Goal: Information Seeking & Learning: Find specific fact

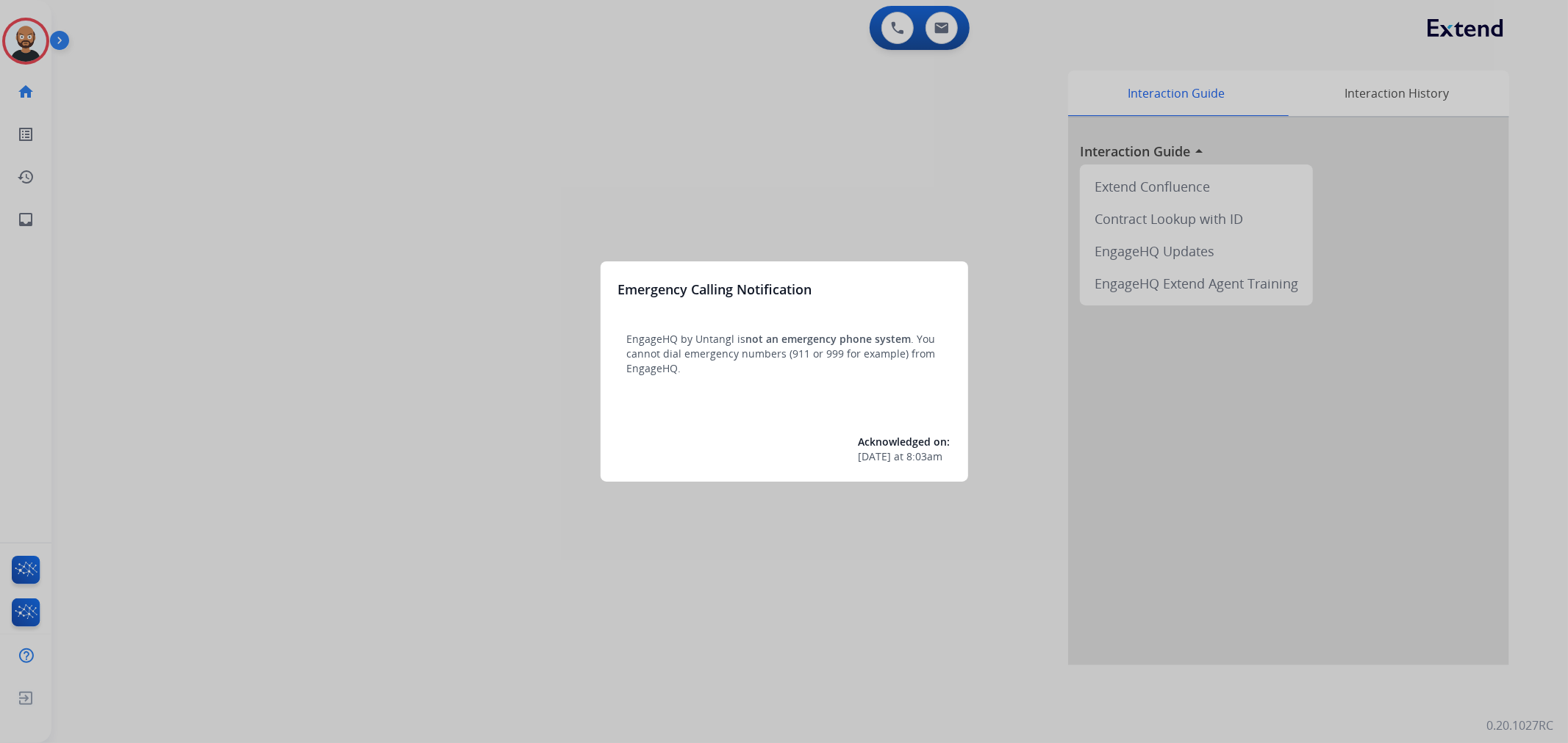
click at [604, 194] on div at bounding box center [784, 371] width 1568 height 743
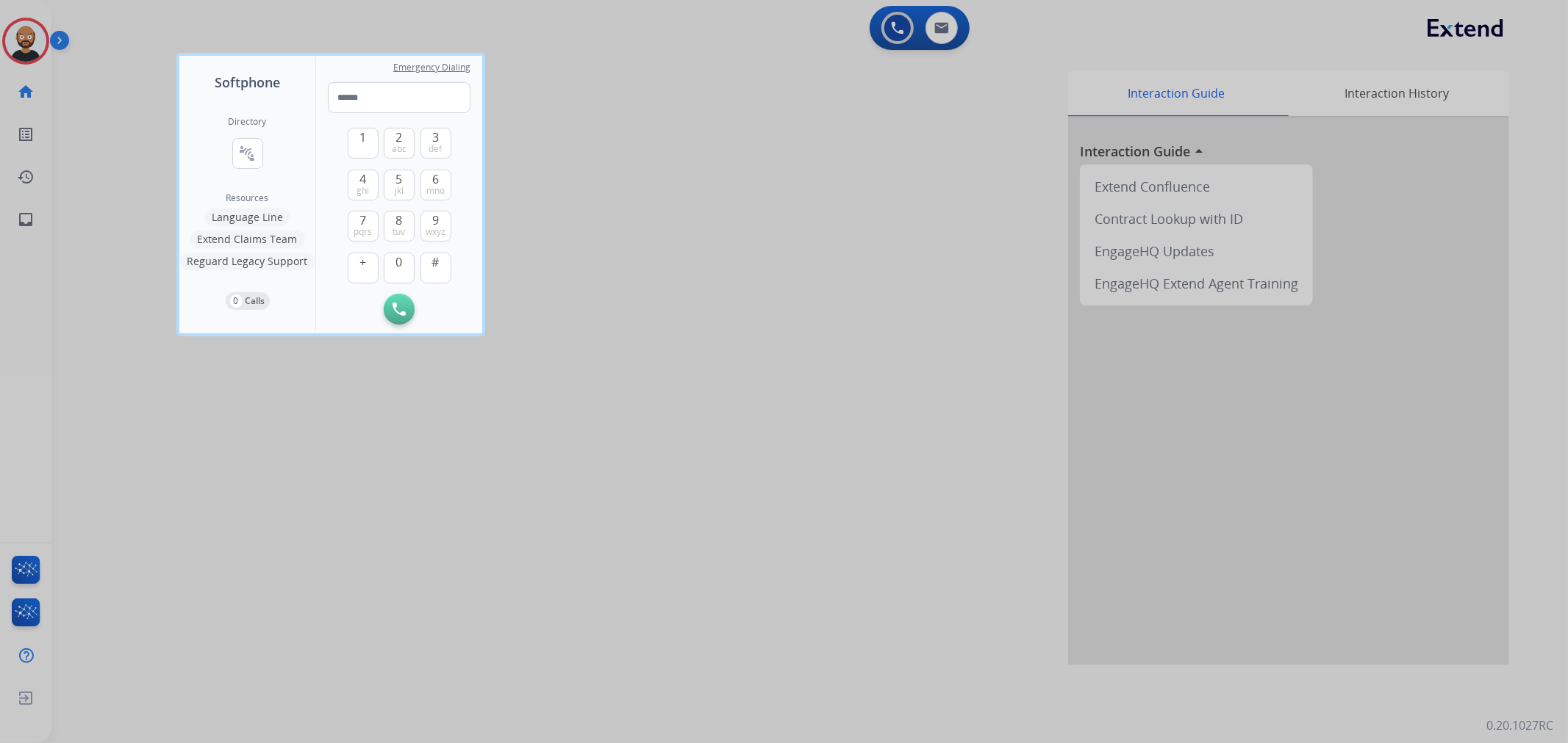
drag, startPoint x: 130, startPoint y: 184, endPoint x: 116, endPoint y: 171, distance: 19.1
click at [116, 171] on div at bounding box center [784, 371] width 1568 height 743
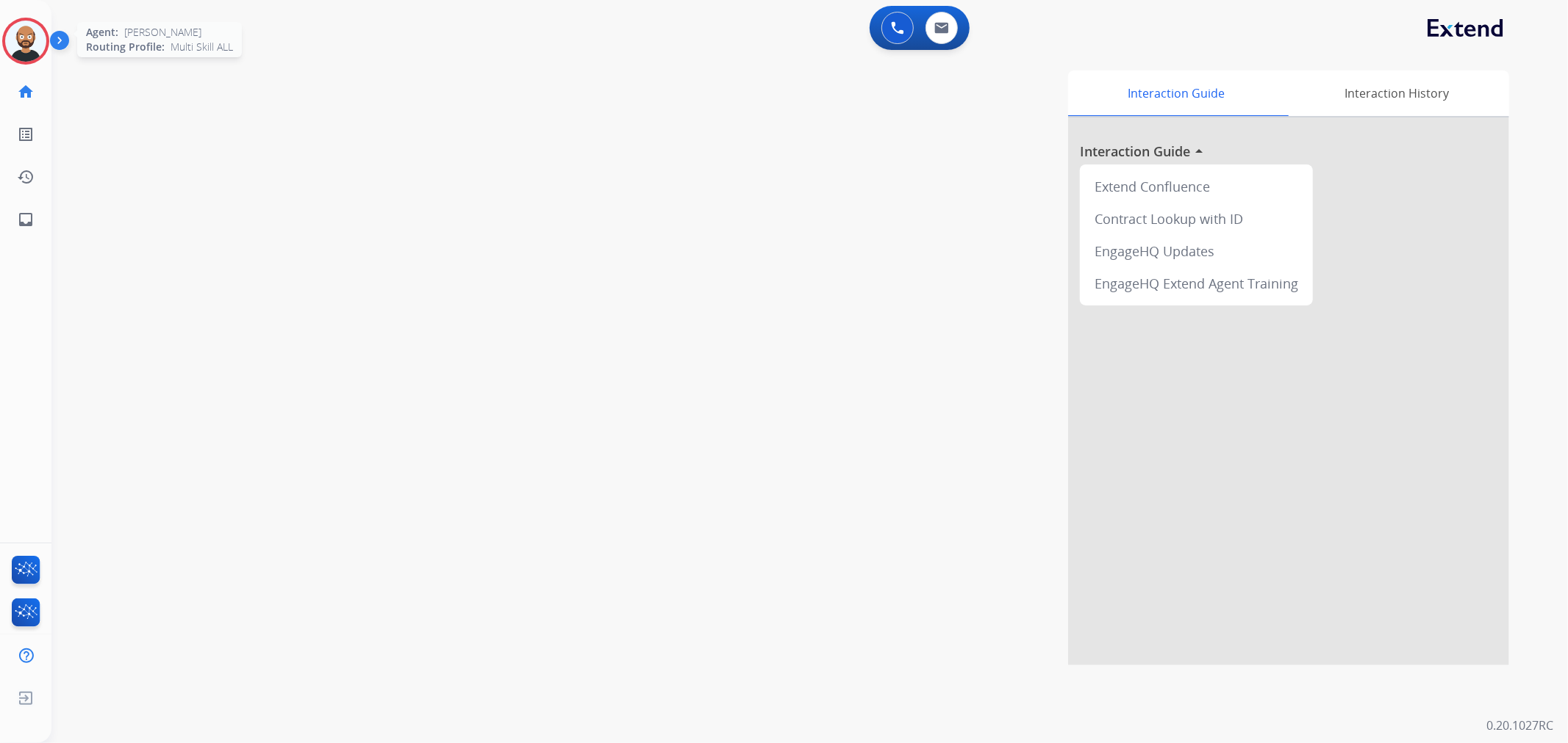
click at [21, 38] on img at bounding box center [26, 41] width 41 height 41
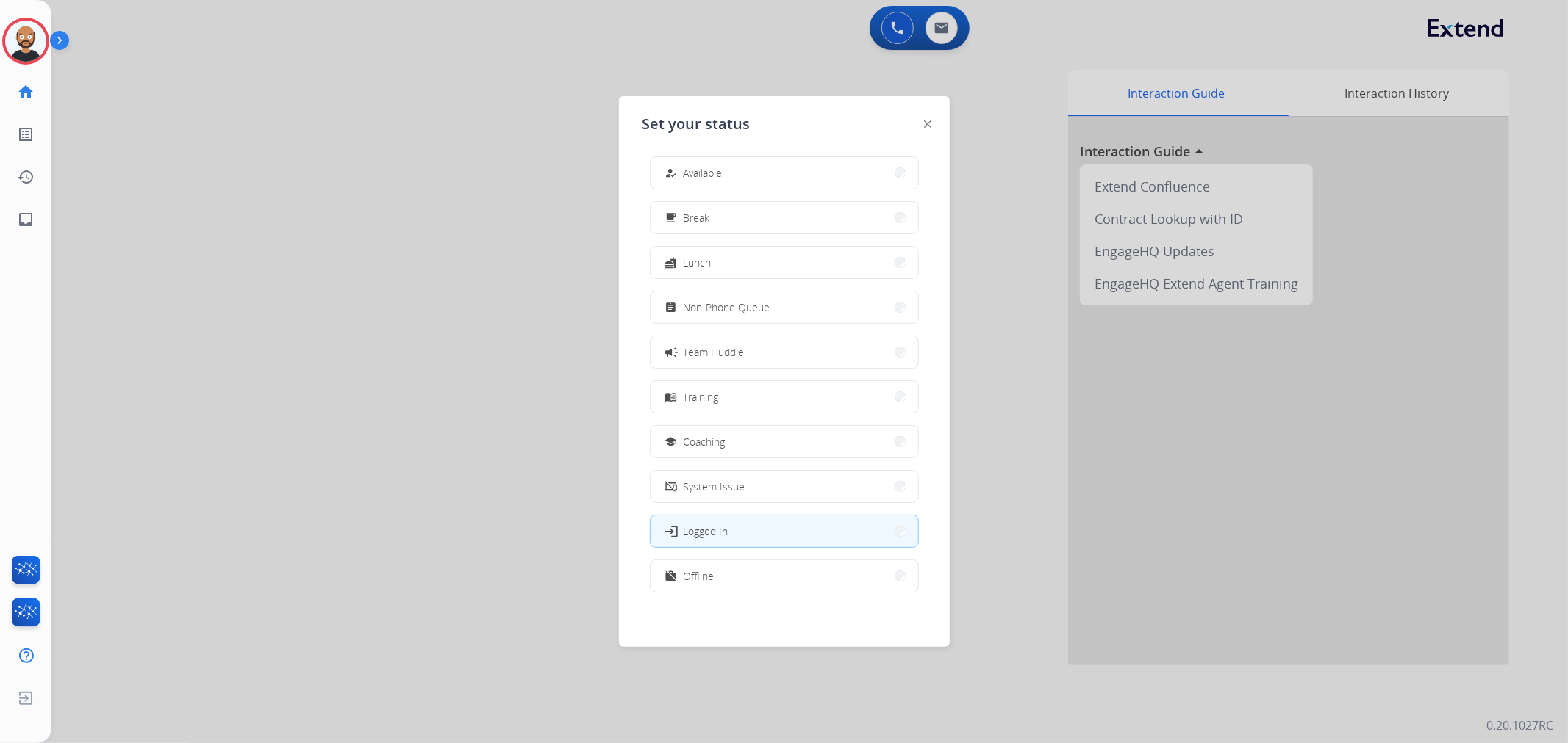
scroll to position [4, 0]
click at [732, 568] on button "work_off Offline" at bounding box center [784, 575] width 268 height 32
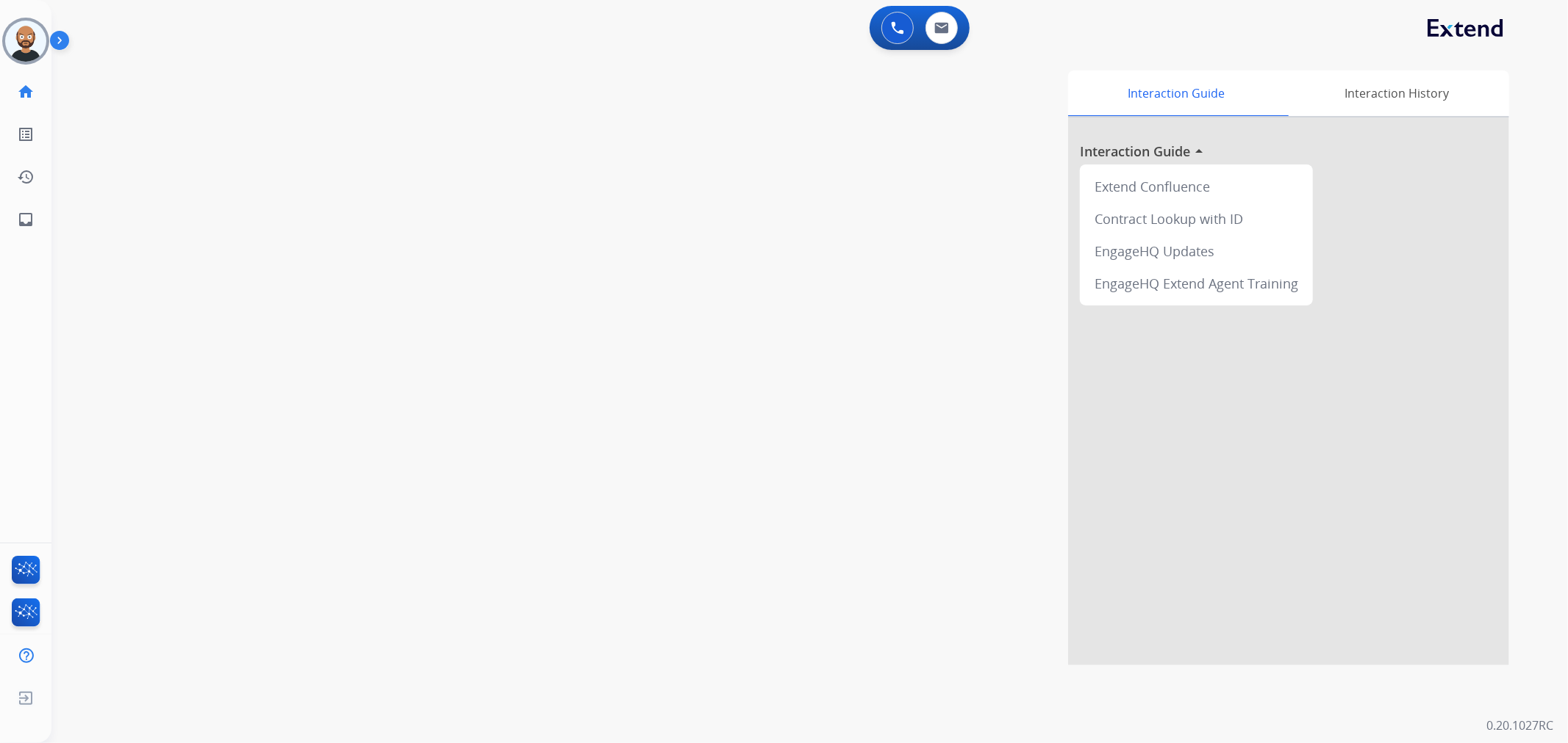
click at [946, 51] on div "0 Voice Interactions 0 Email Interactions" at bounding box center [800, 29] width 1464 height 47
click at [941, 33] on img at bounding box center [942, 28] width 15 height 12
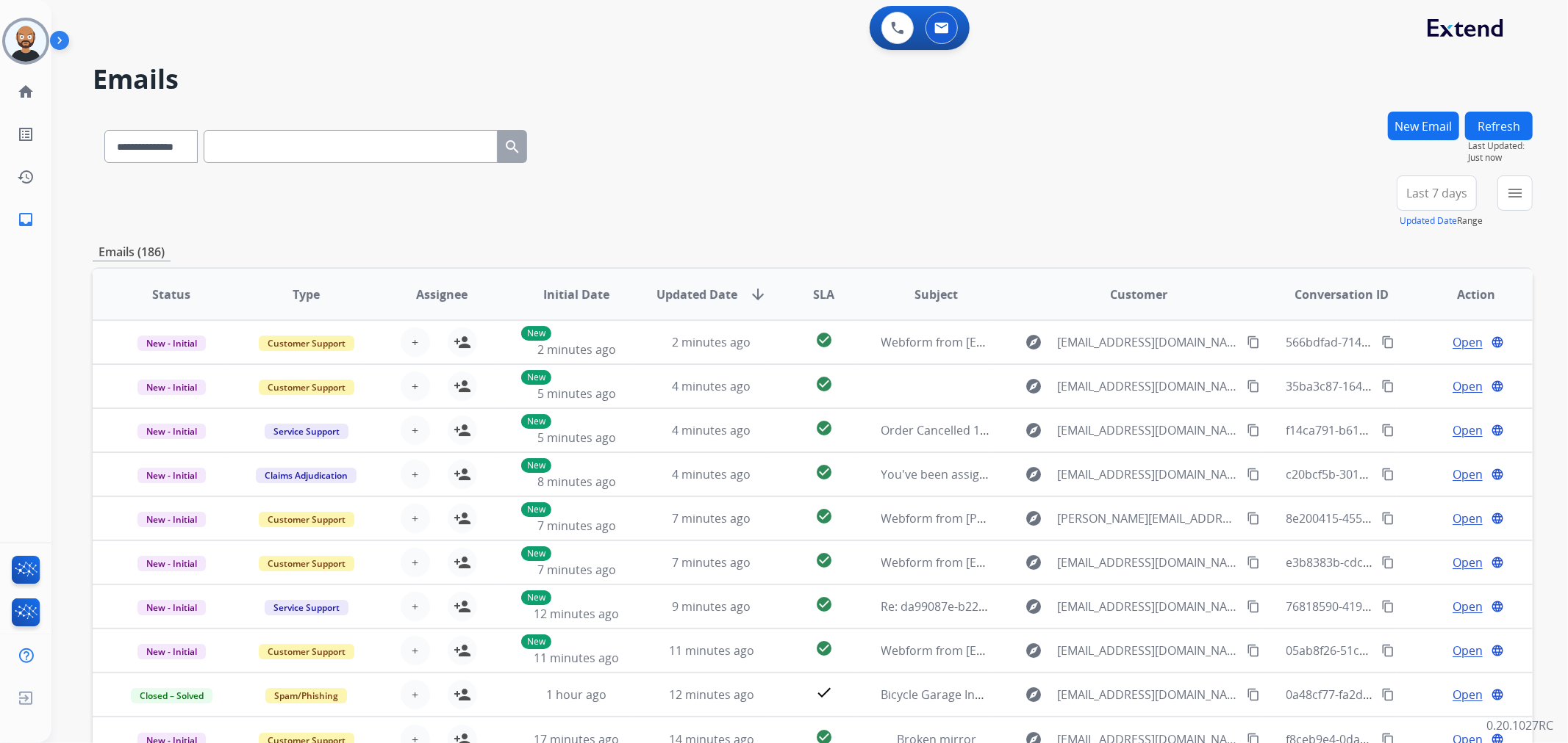
click at [272, 148] on input "text" at bounding box center [350, 145] width 294 height 33
paste input "**********"
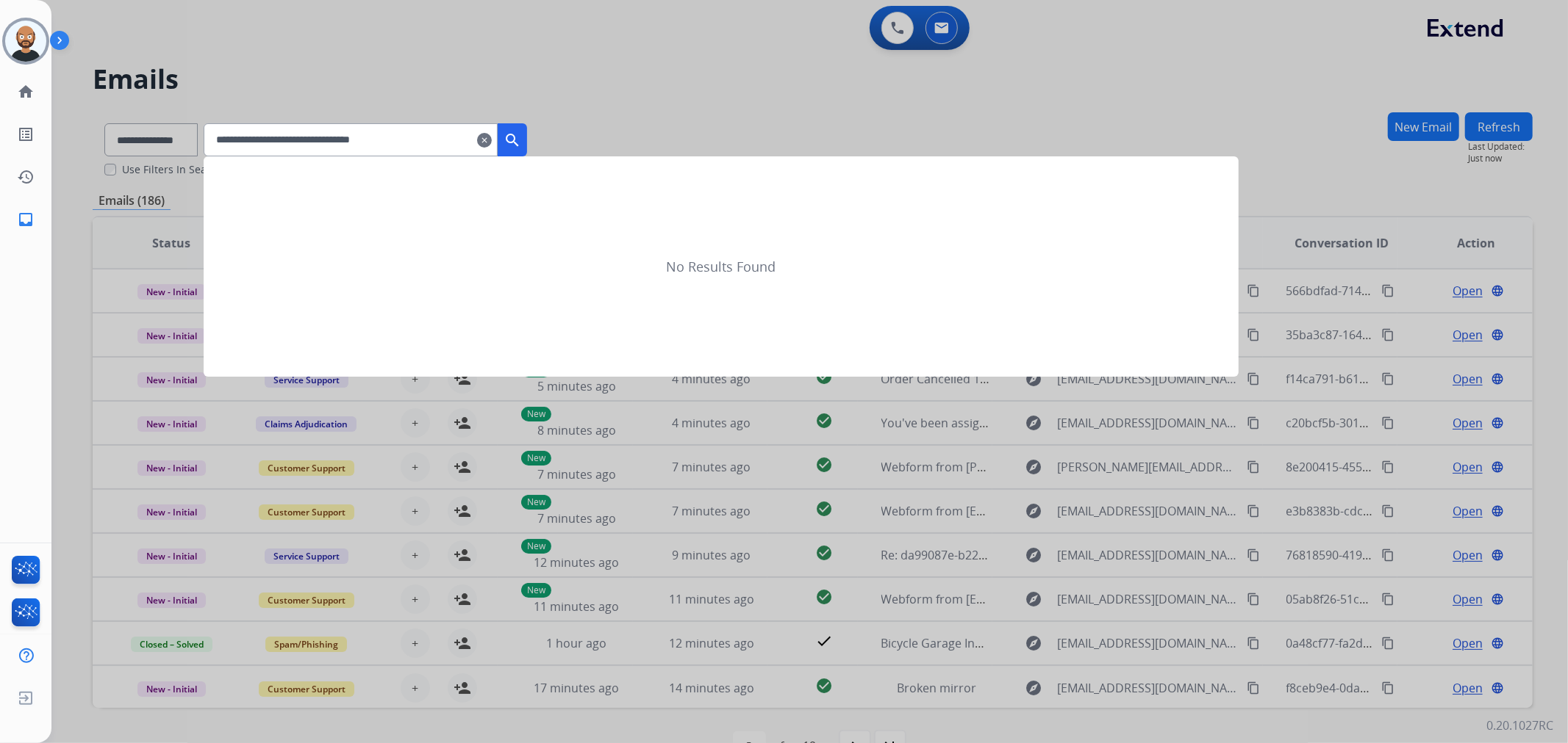
type input "**********"
click at [521, 141] on mat-icon "search" at bounding box center [512, 140] width 18 height 18
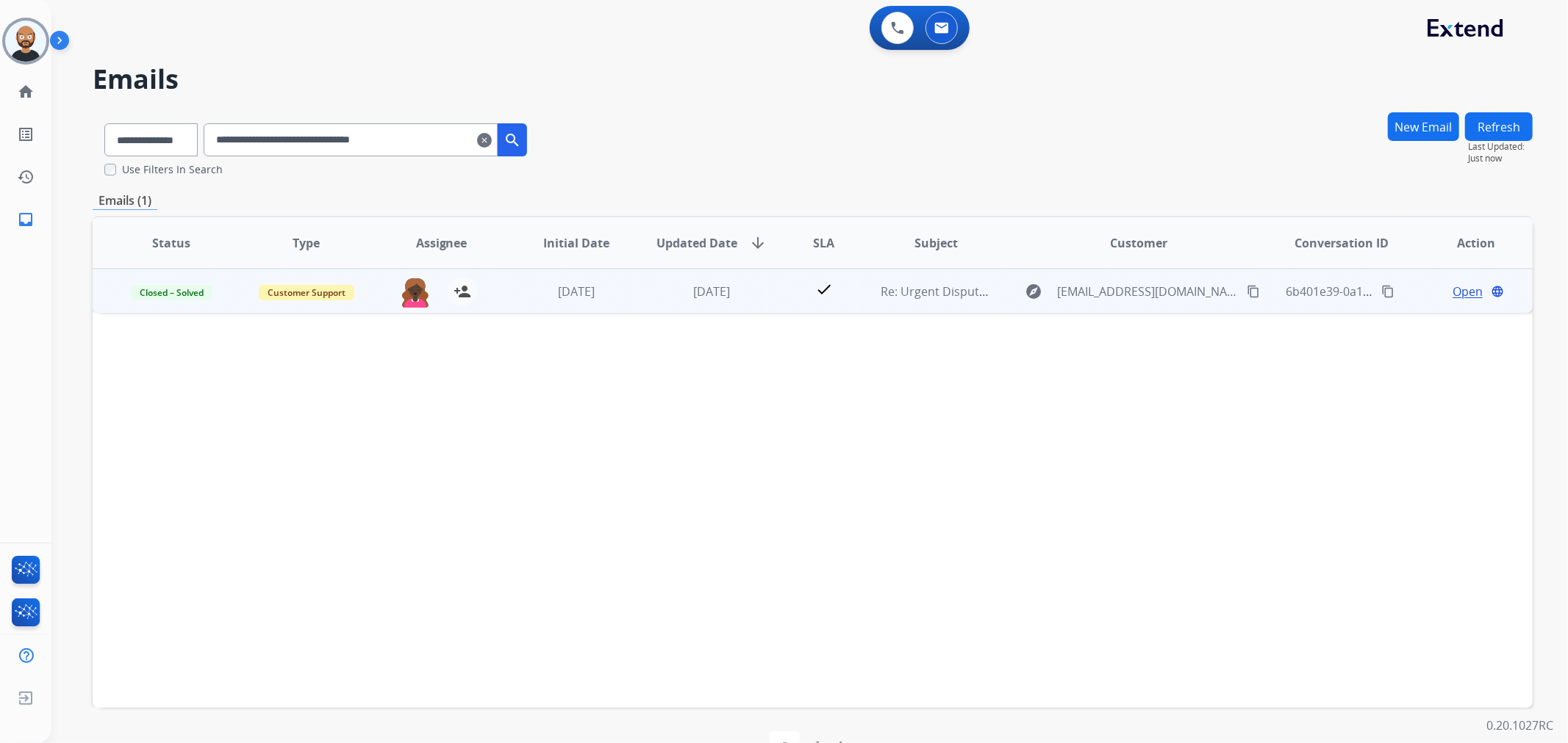
click at [1452, 289] on span "Open" at bounding box center [1467, 291] width 30 height 18
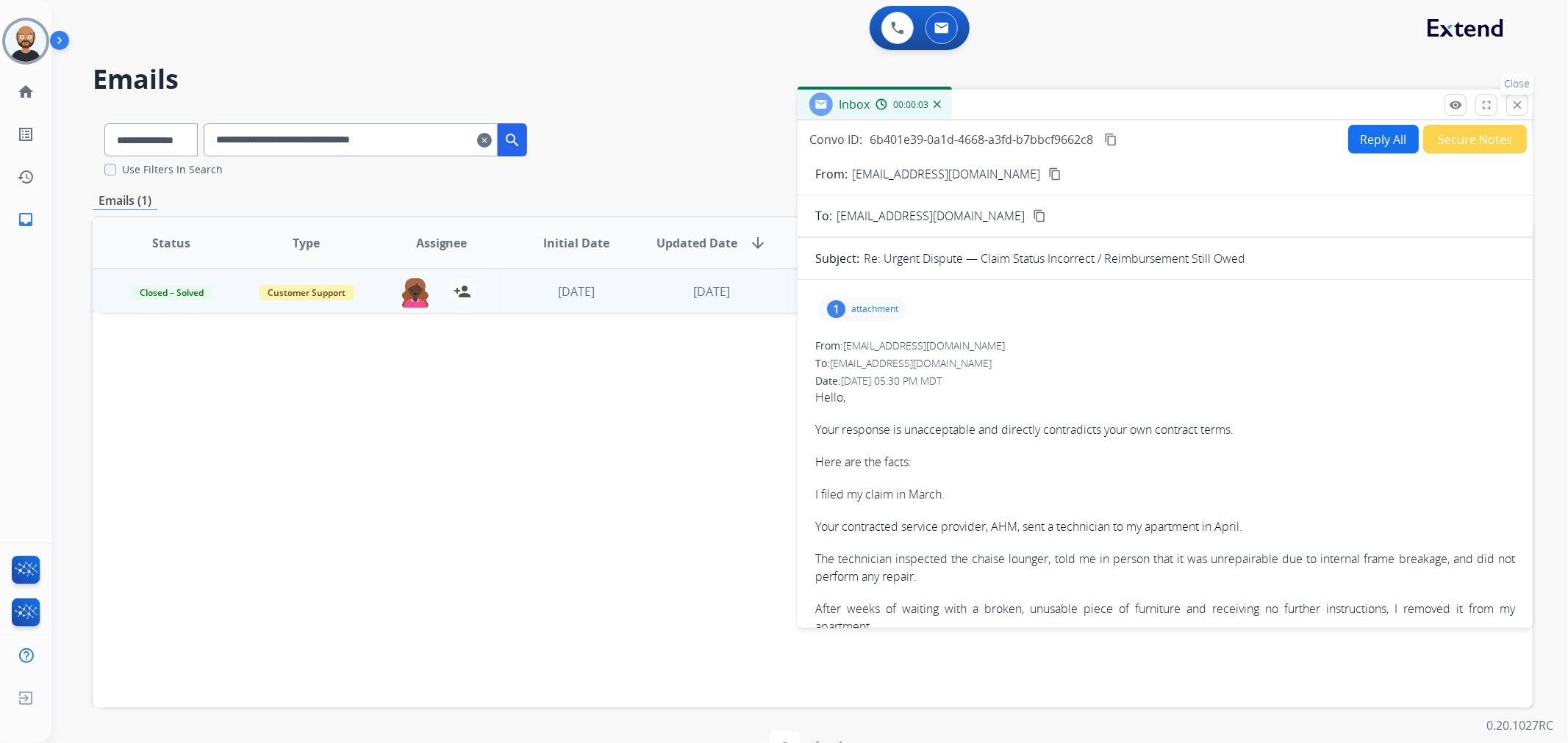
click at [1515, 103] on mat-icon "close" at bounding box center [1517, 105] width 13 height 13
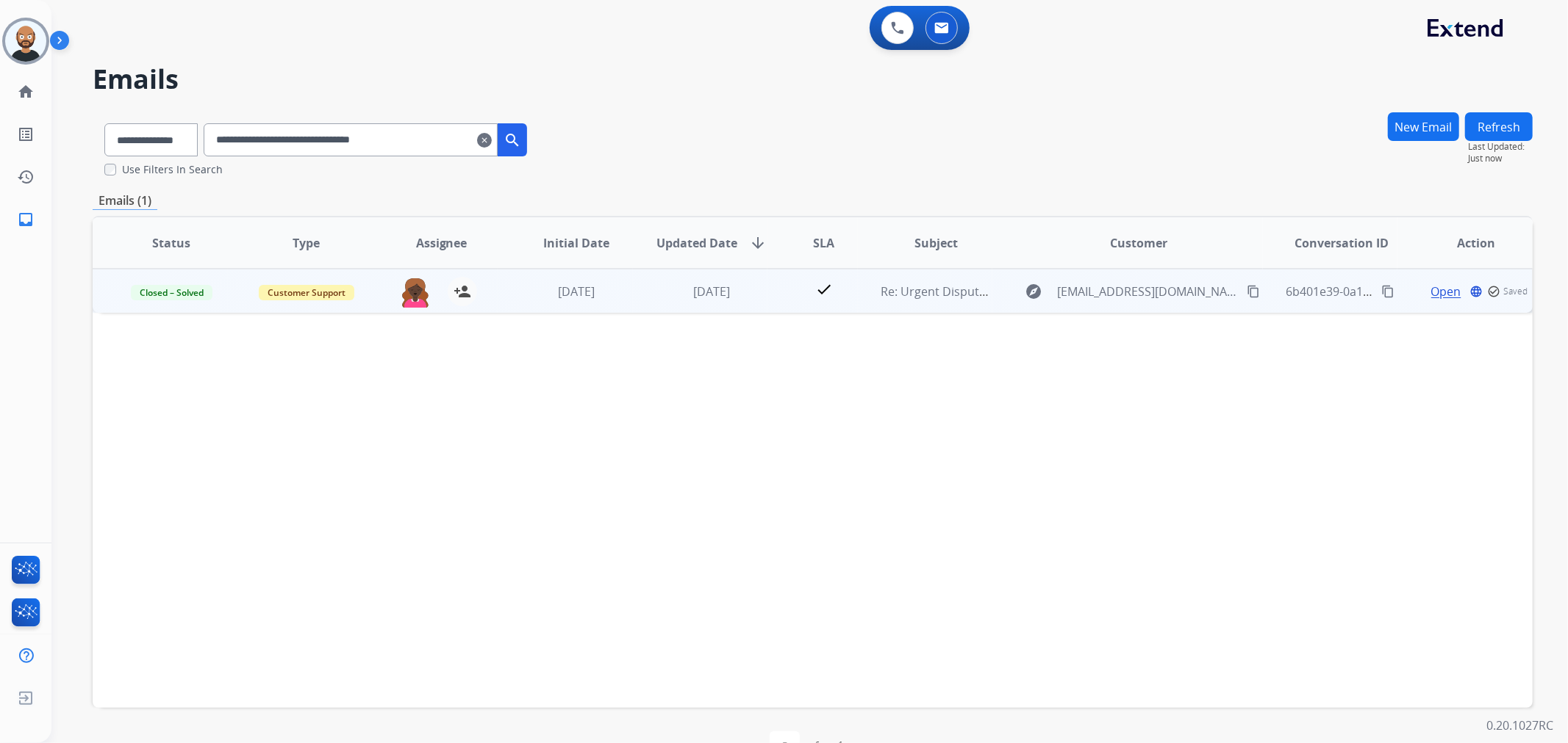
click at [1246, 286] on mat-icon "content_copy" at bounding box center [1253, 292] width 13 height 13
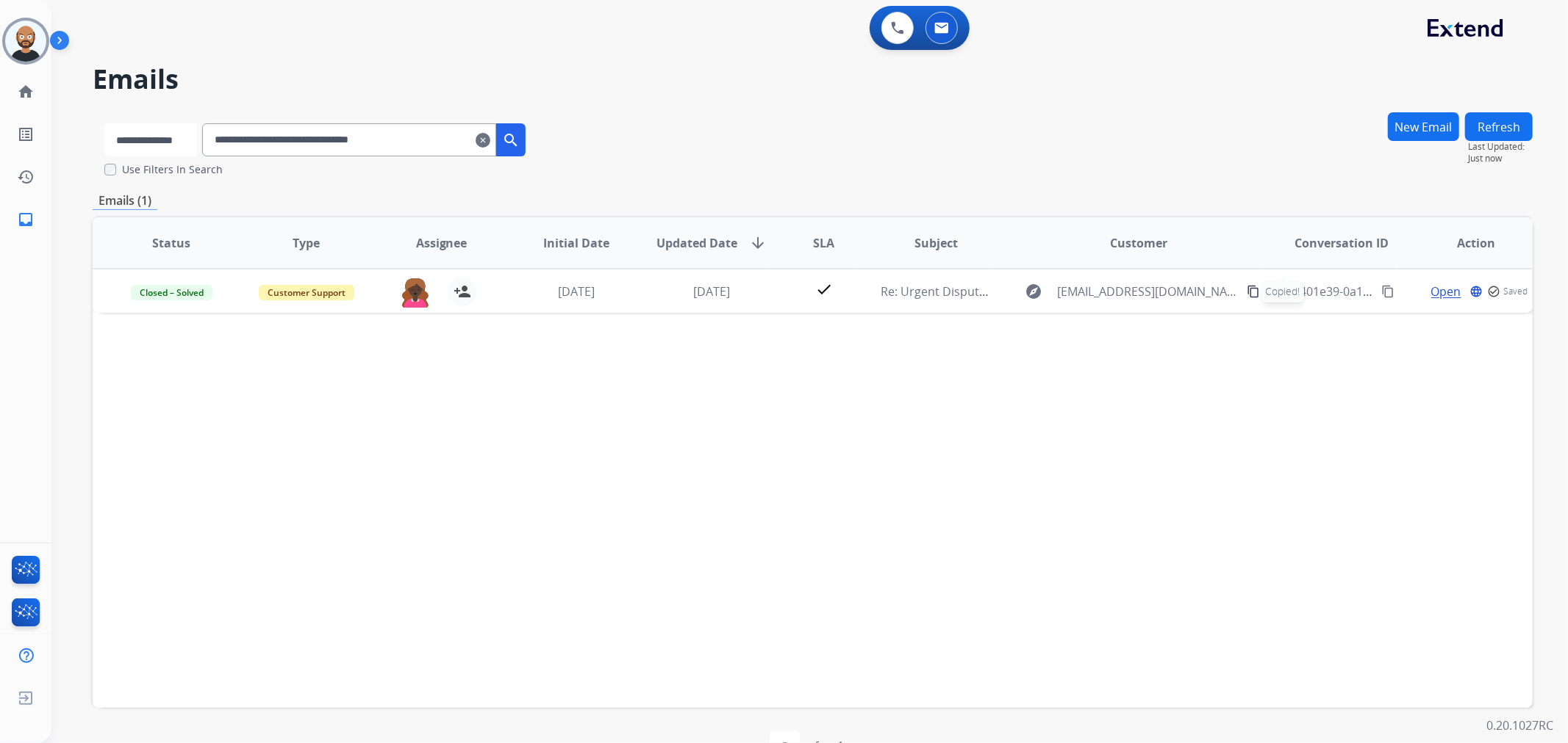
click at [147, 142] on select "**********" at bounding box center [150, 139] width 91 height 33
select select "**********"
click at [104, 123] on select "**********" at bounding box center [150, 139] width 91 height 33
click at [418, 131] on input "**********" at bounding box center [350, 139] width 294 height 33
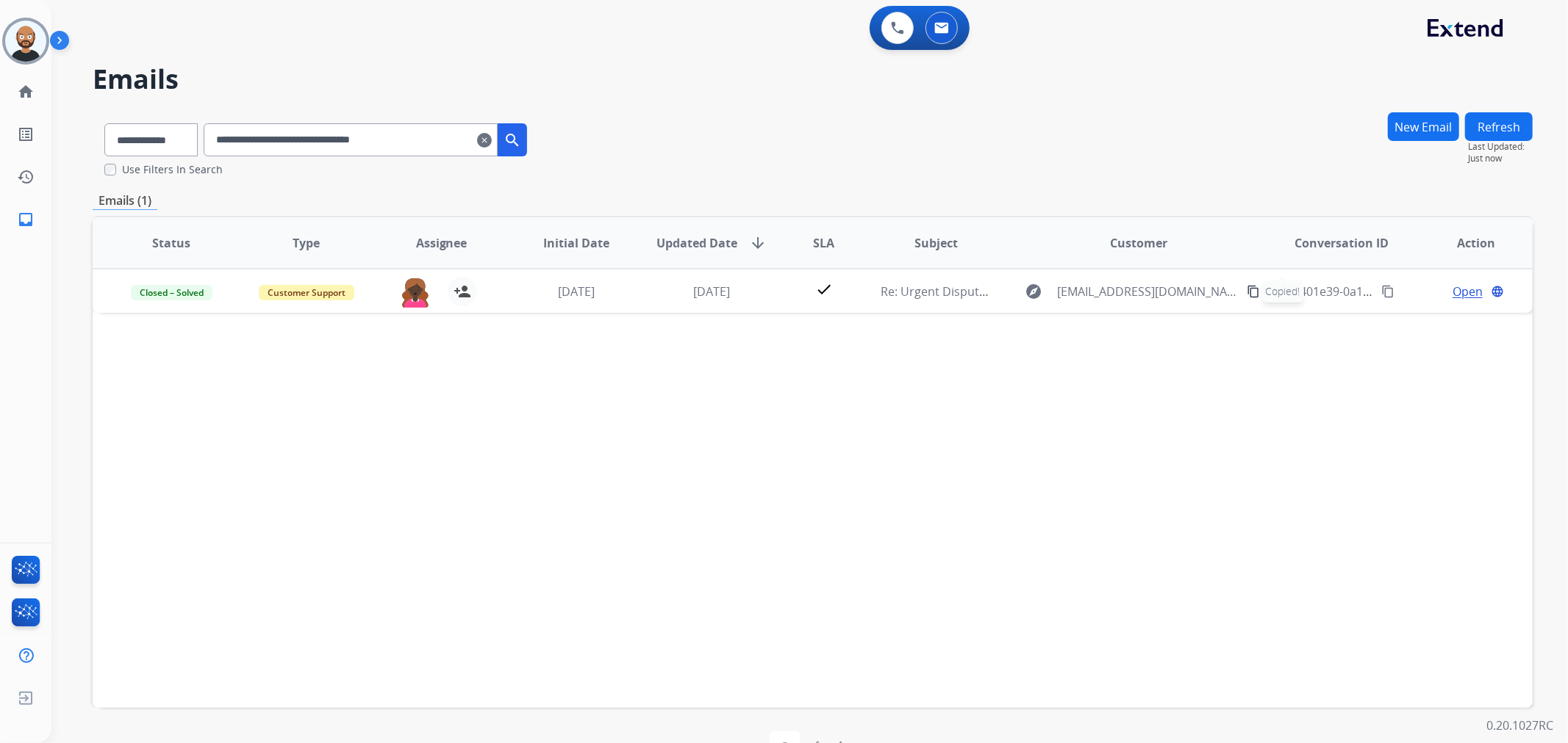
click at [418, 131] on input "**********" at bounding box center [350, 139] width 294 height 33
paste input "text"
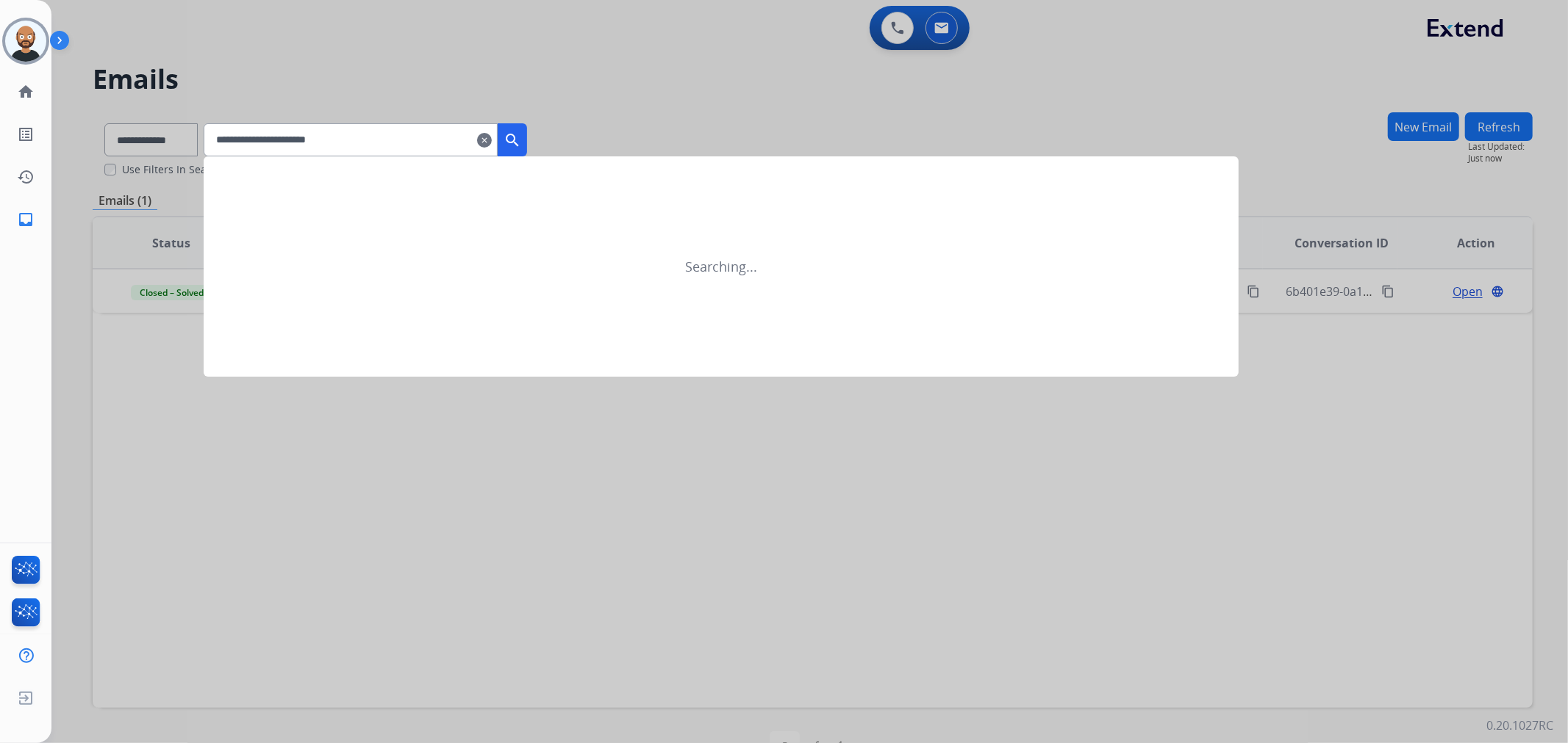
type input "**********"
click at [521, 136] on mat-icon "search" at bounding box center [512, 140] width 18 height 18
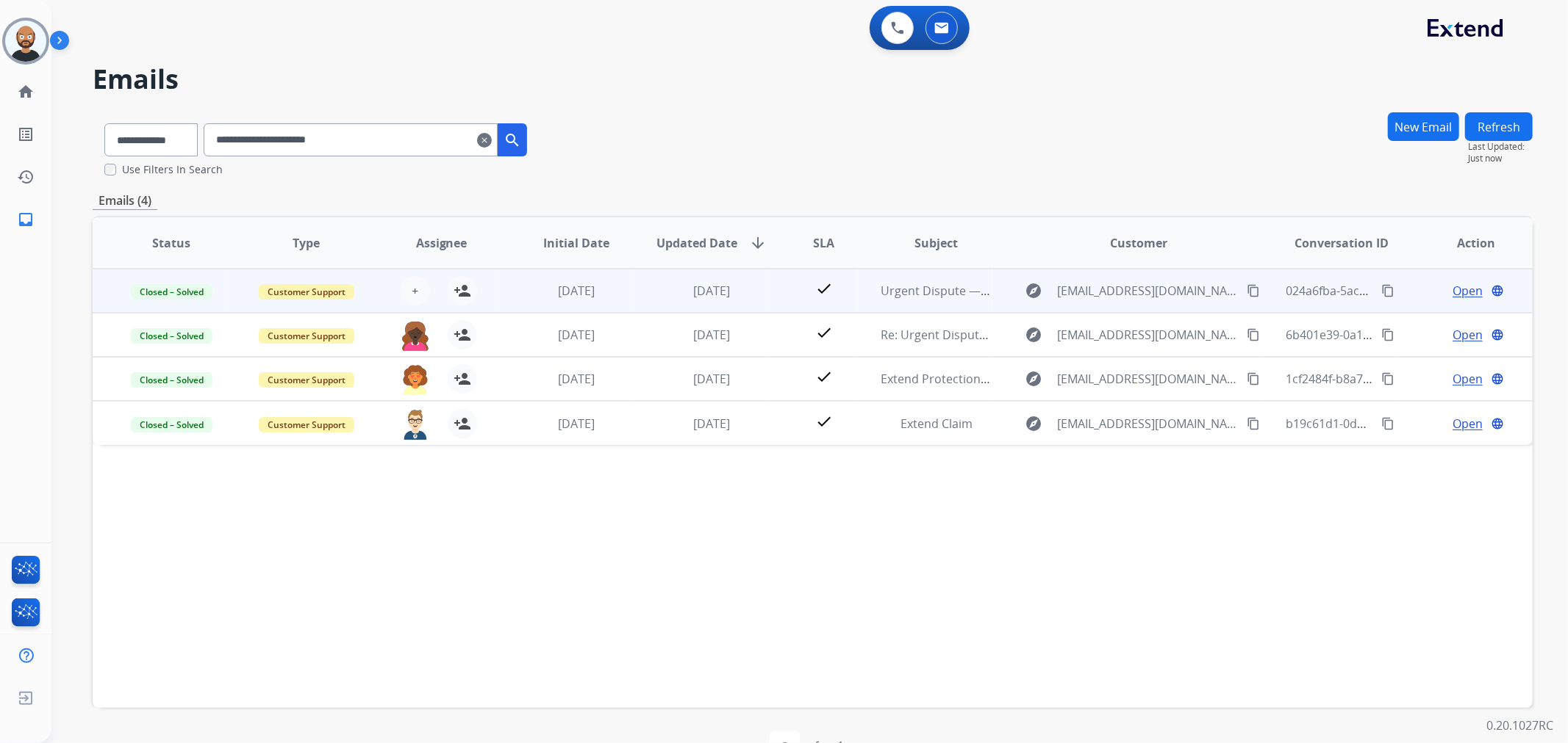
click at [1465, 294] on span "Open" at bounding box center [1467, 291] width 30 height 18
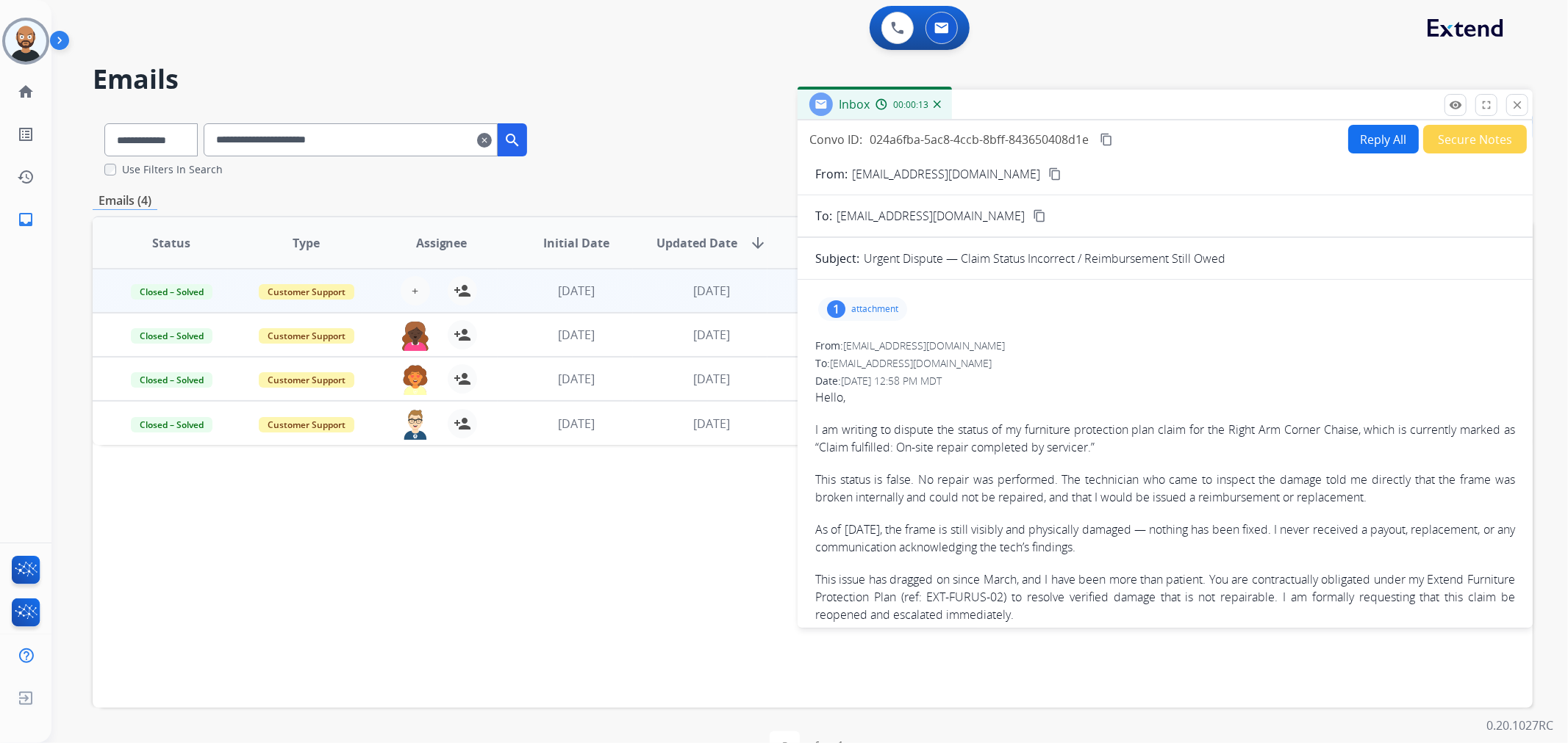
click at [1485, 137] on button "Secure Notes" at bounding box center [1475, 139] width 104 height 29
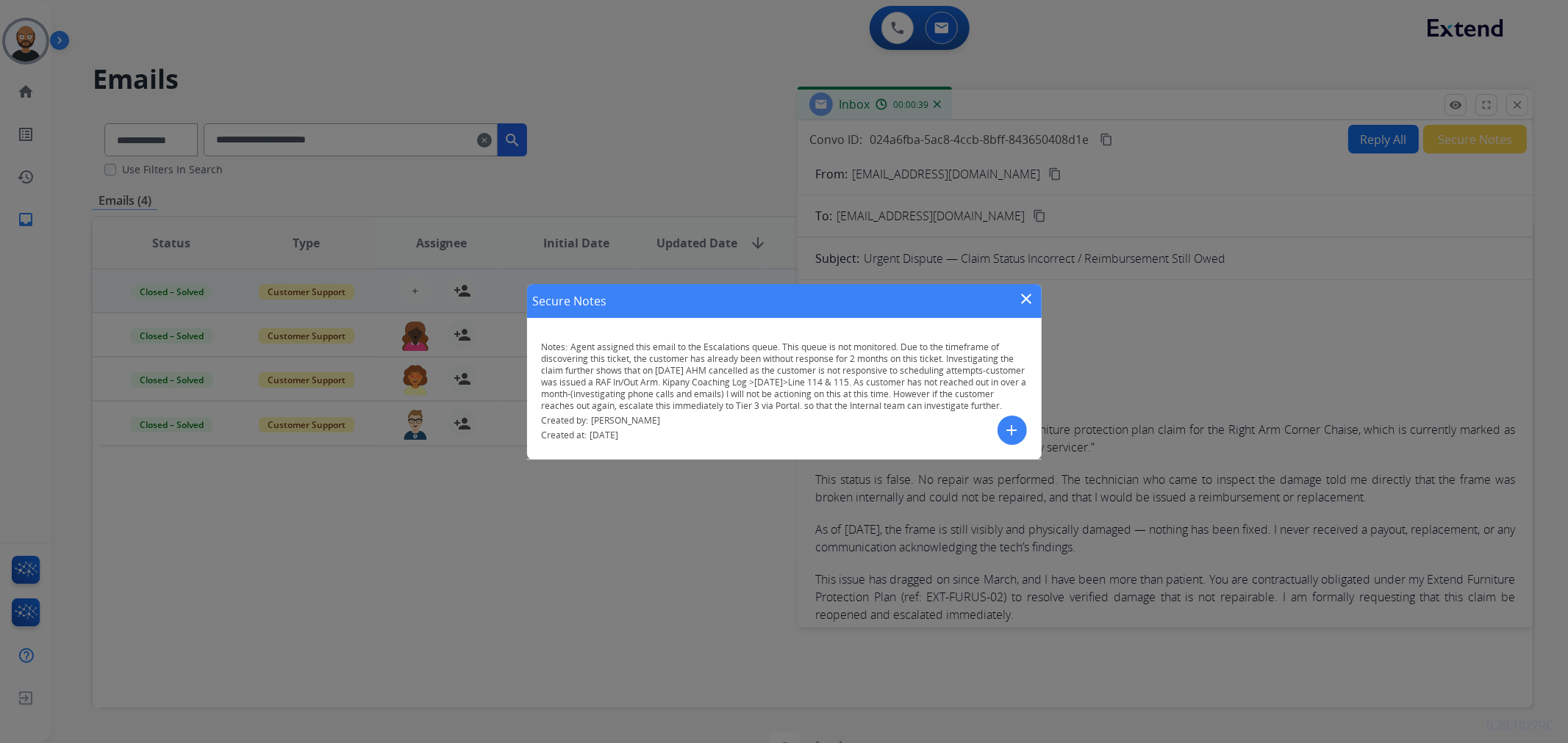
click at [1025, 296] on mat-icon "close" at bounding box center [1026, 298] width 18 height 18
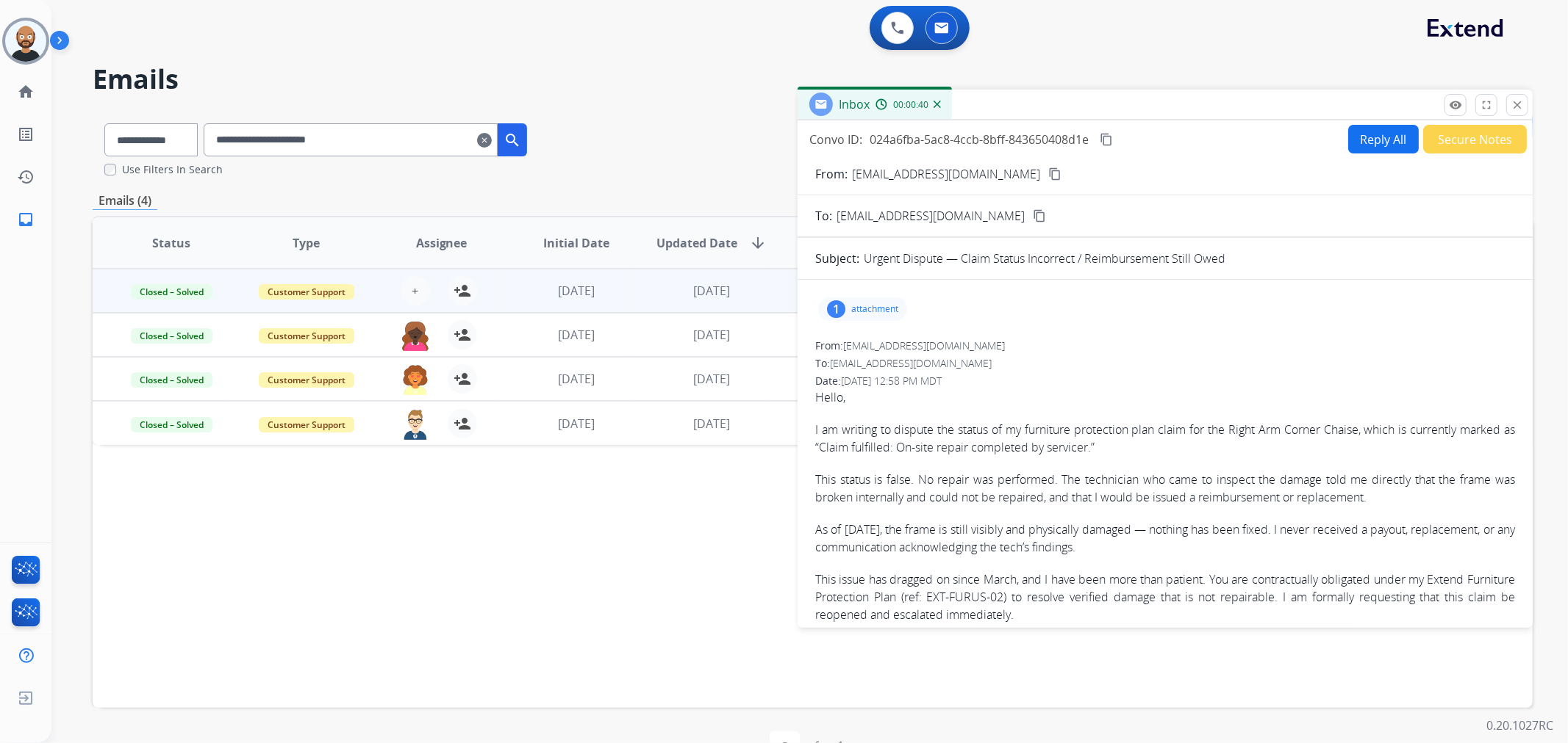
click at [1046, 172] on button "content_copy" at bounding box center [1054, 173] width 18 height 18
click at [1516, 100] on mat-icon "close" at bounding box center [1517, 105] width 13 height 13
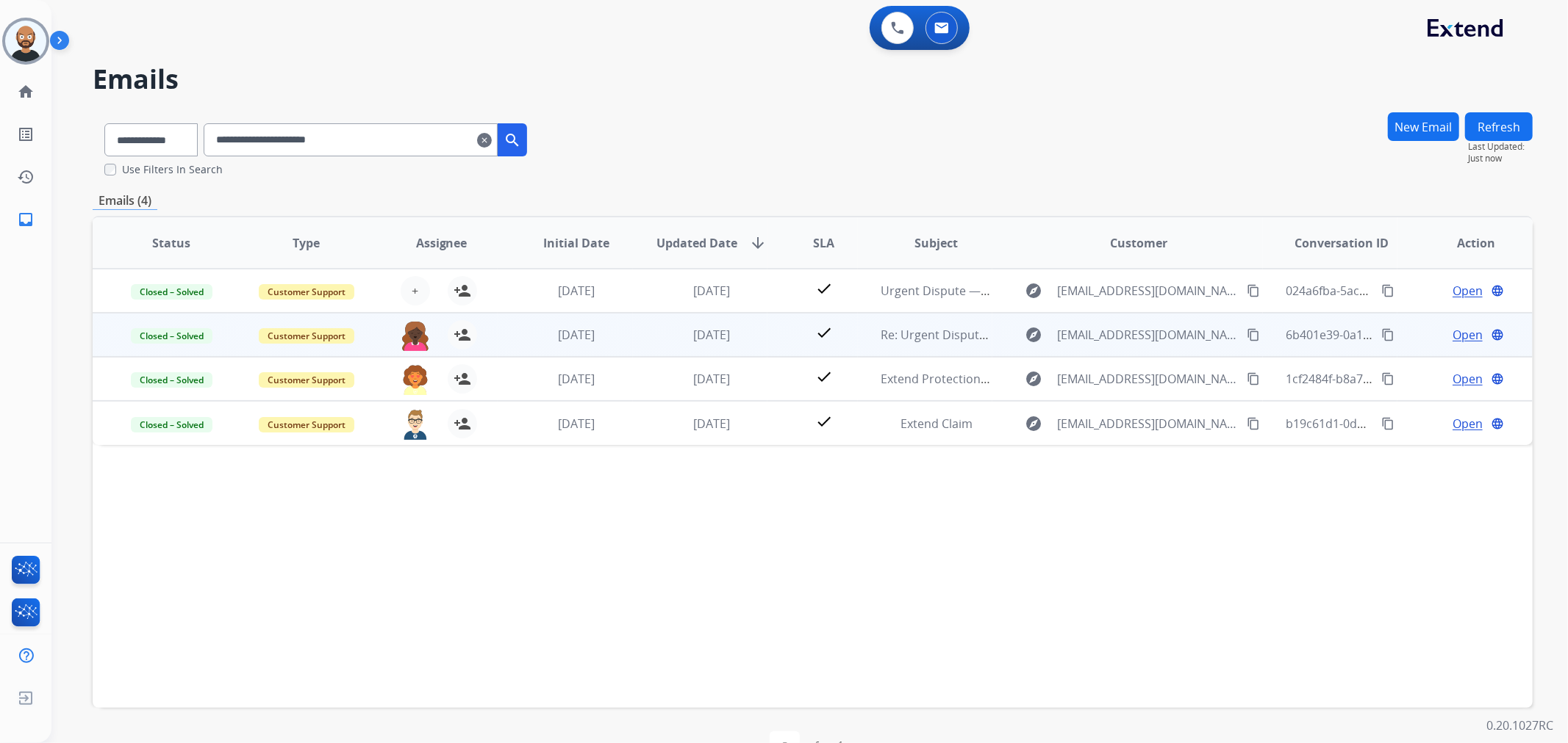
click at [1379, 335] on button "content_copy" at bounding box center [1387, 335] width 18 height 18
click at [1452, 335] on span "Open" at bounding box center [1467, 335] width 30 height 18
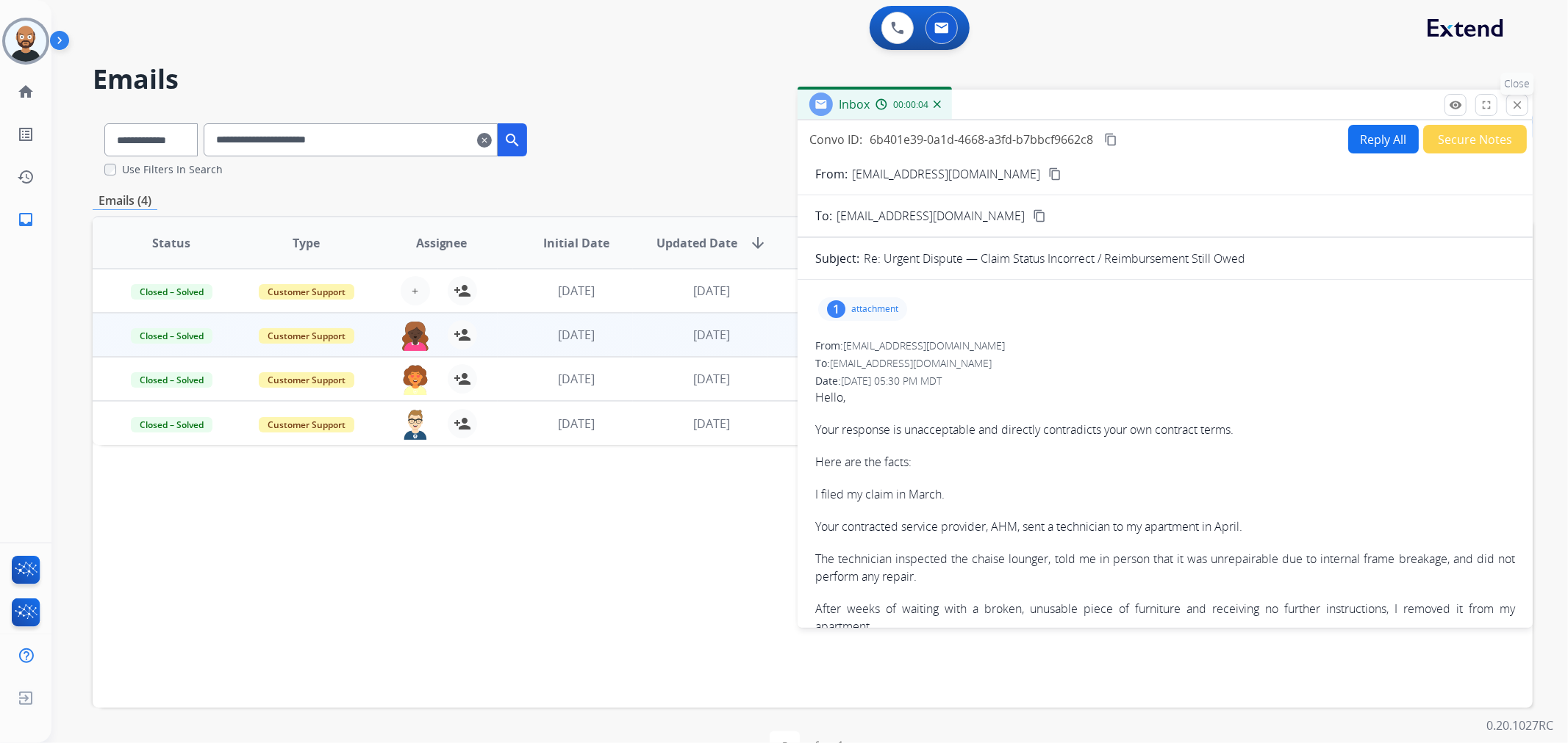
click at [1511, 103] on mat-icon "close" at bounding box center [1517, 105] width 13 height 13
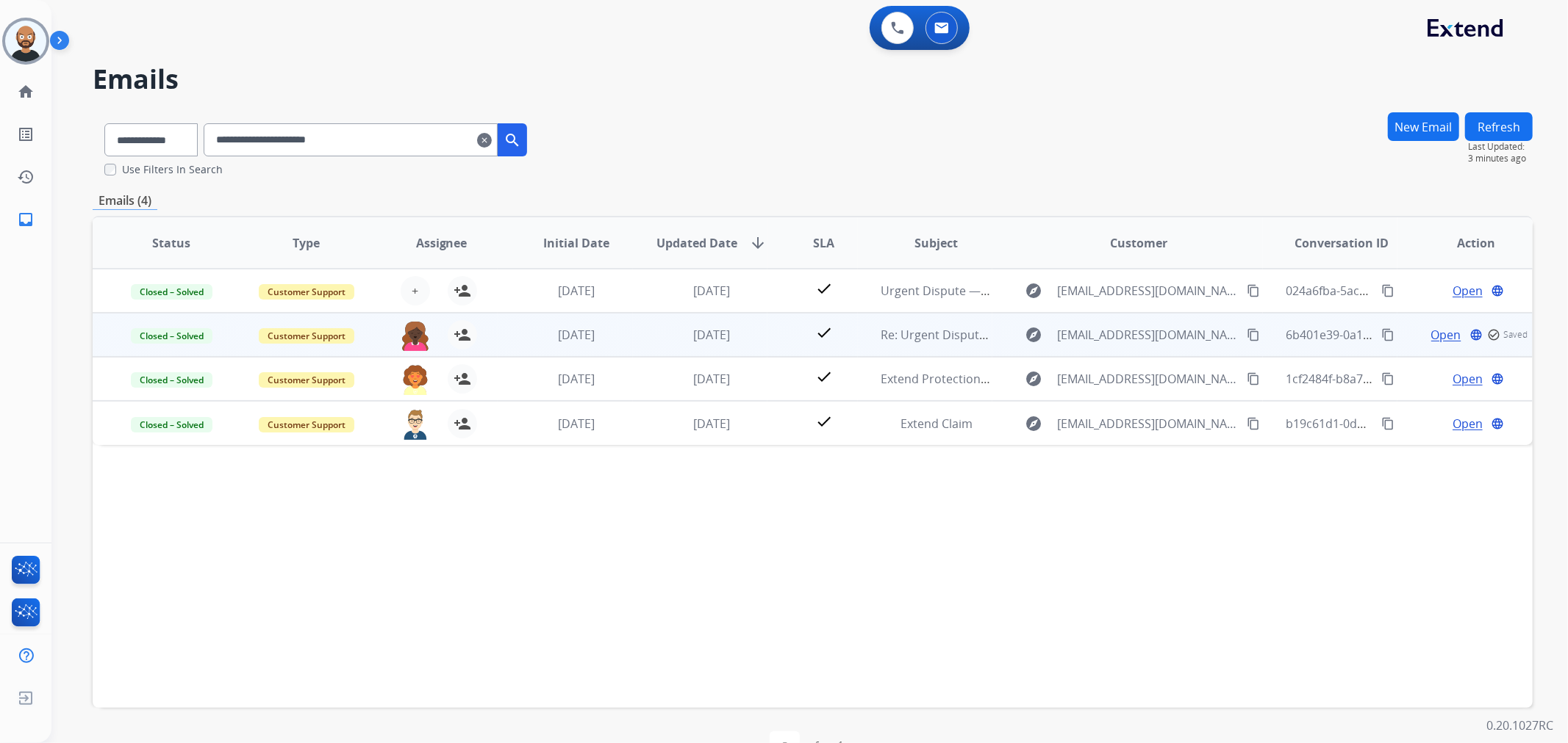
click at [1246, 334] on mat-icon "content_copy" at bounding box center [1253, 335] width 13 height 13
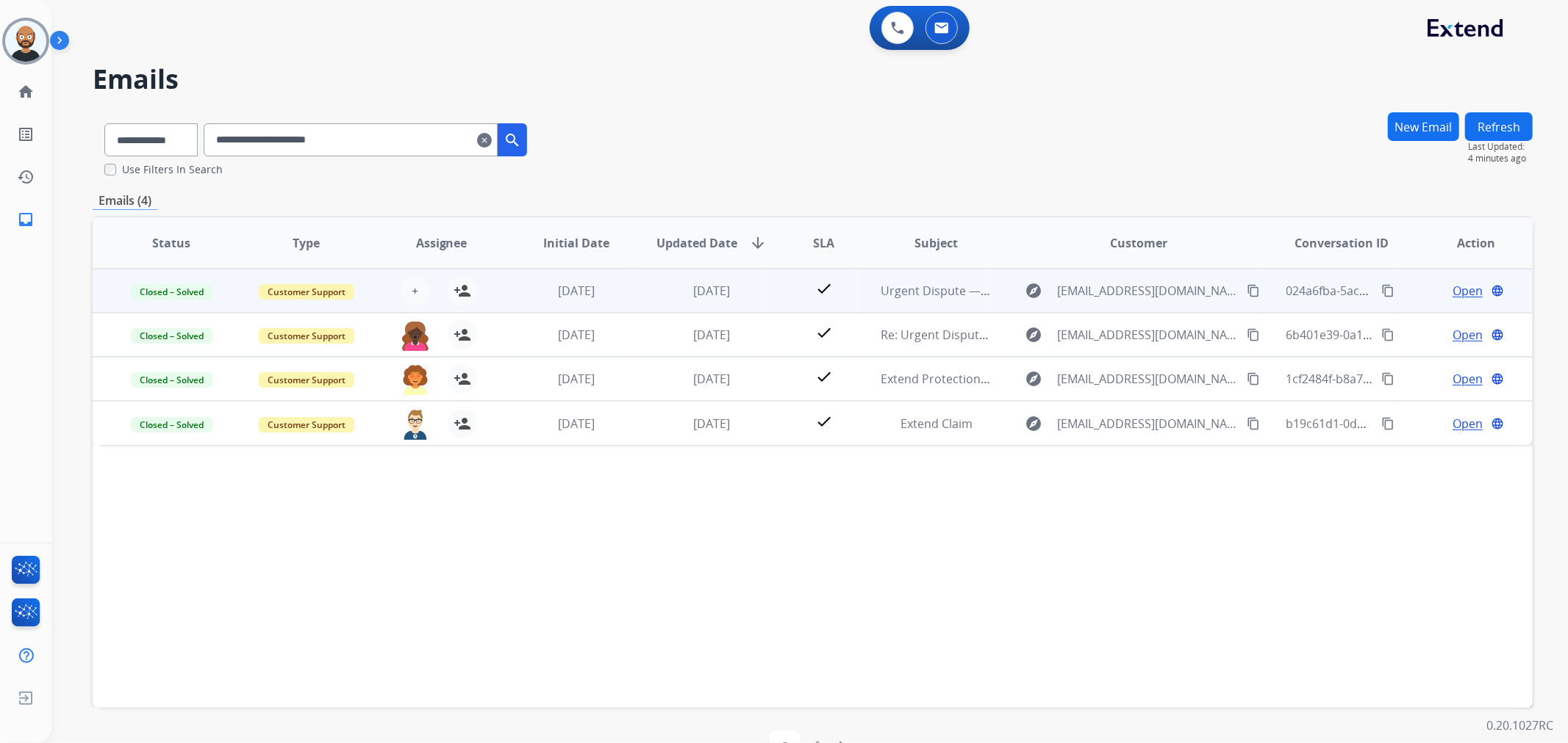
click at [1460, 288] on span "Open" at bounding box center [1467, 291] width 30 height 18
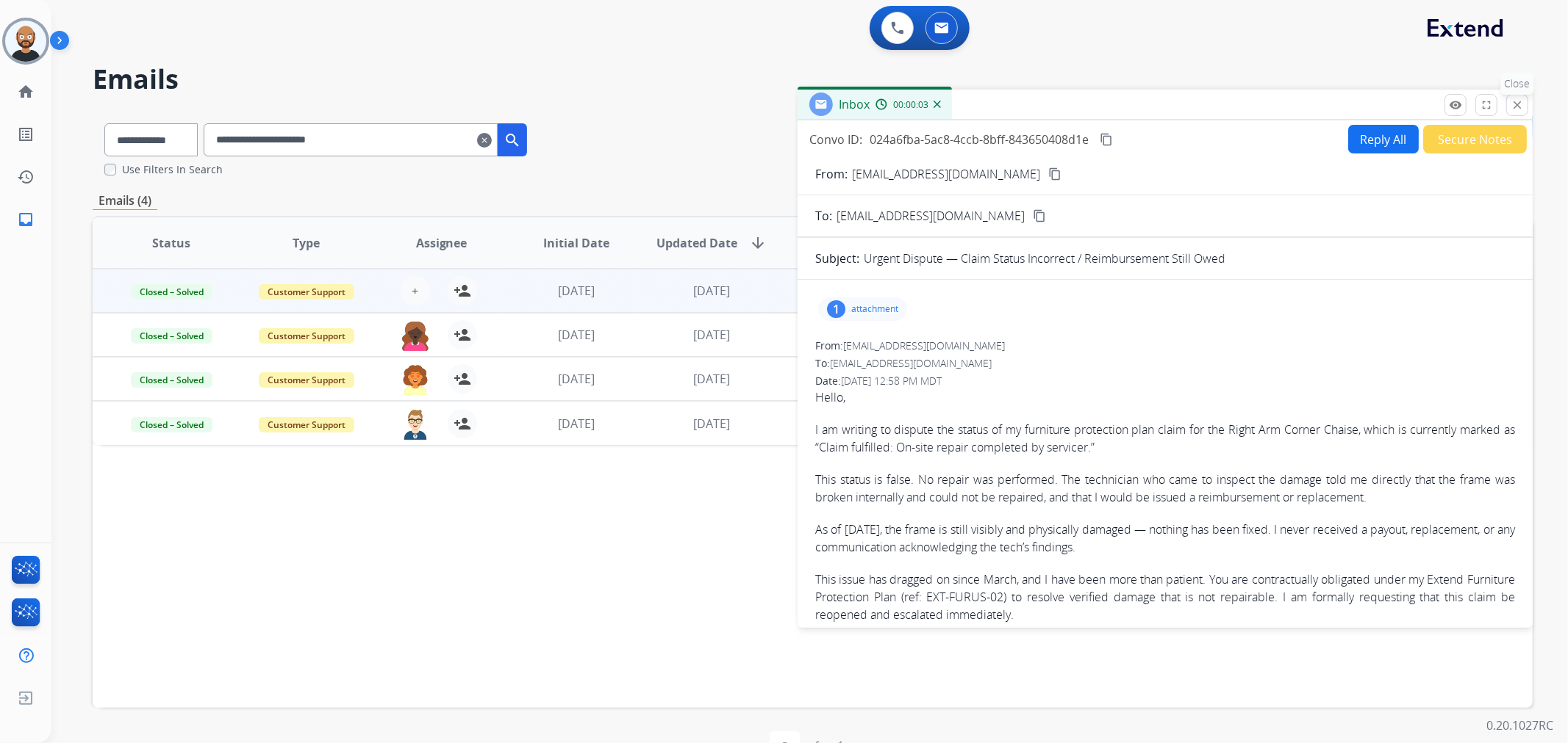
click at [1513, 103] on mat-icon "close" at bounding box center [1517, 105] width 13 height 13
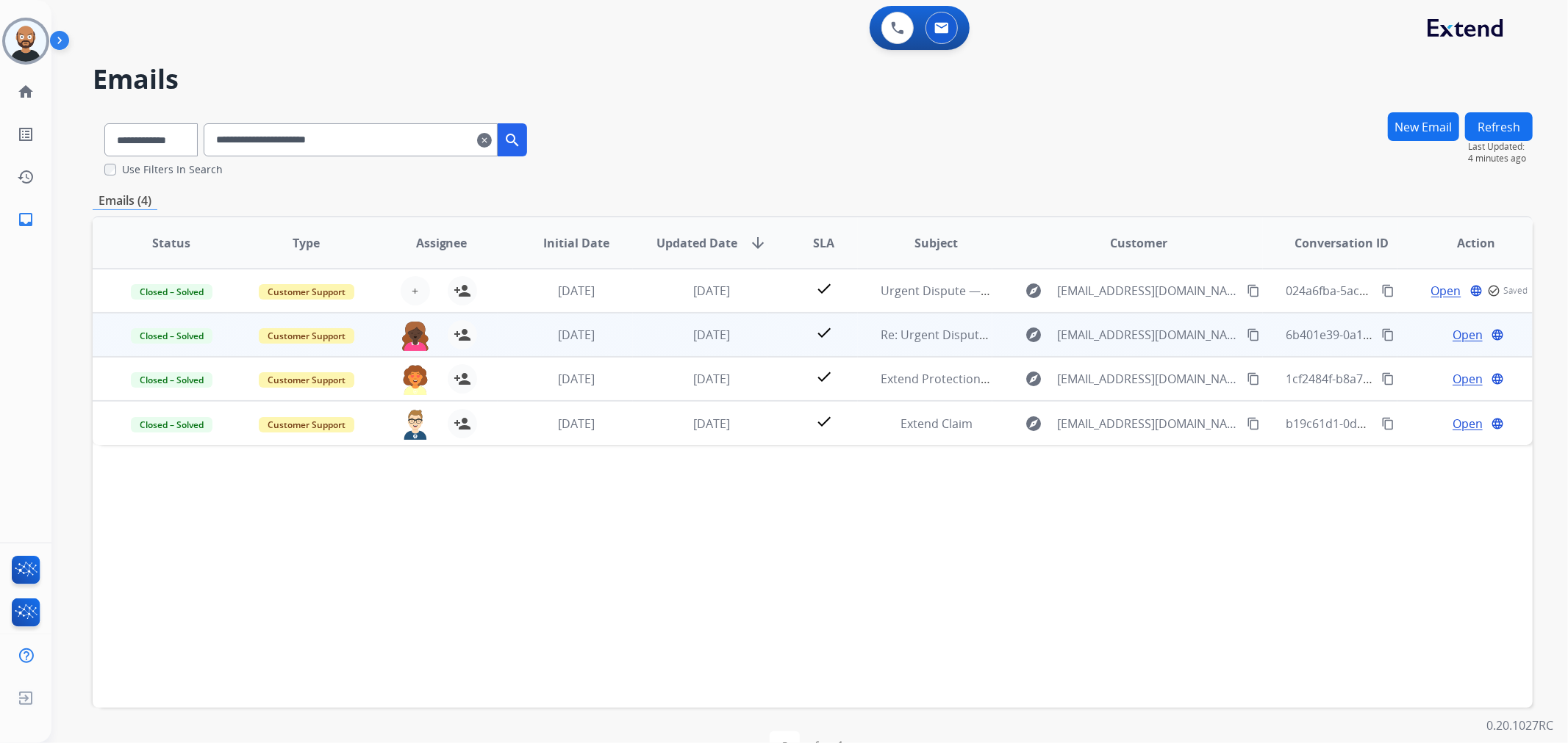
click at [1458, 331] on span "Open" at bounding box center [1467, 335] width 30 height 18
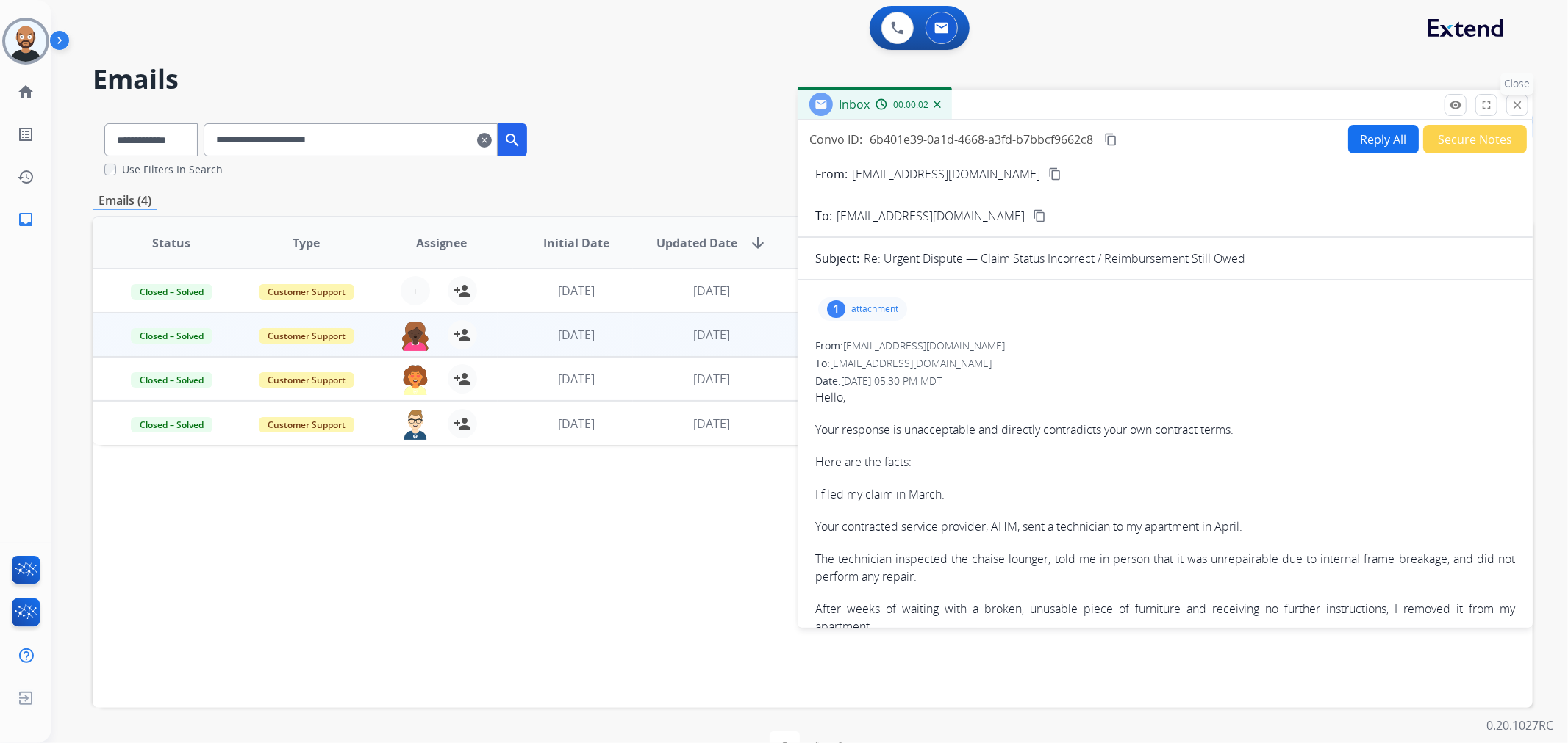
click at [1514, 102] on mat-icon "close" at bounding box center [1517, 105] width 13 height 13
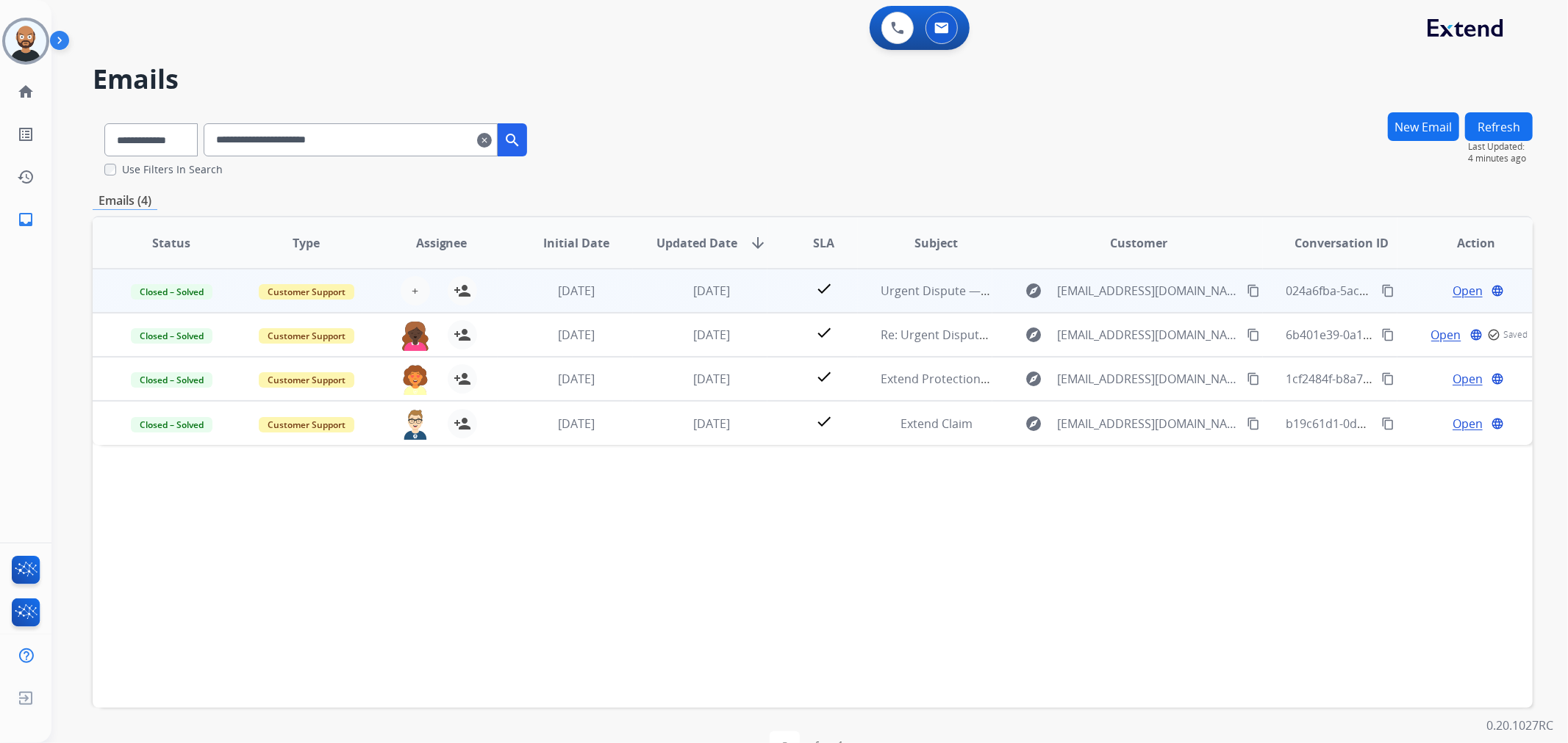
click at [1452, 291] on span "Open" at bounding box center [1467, 291] width 30 height 18
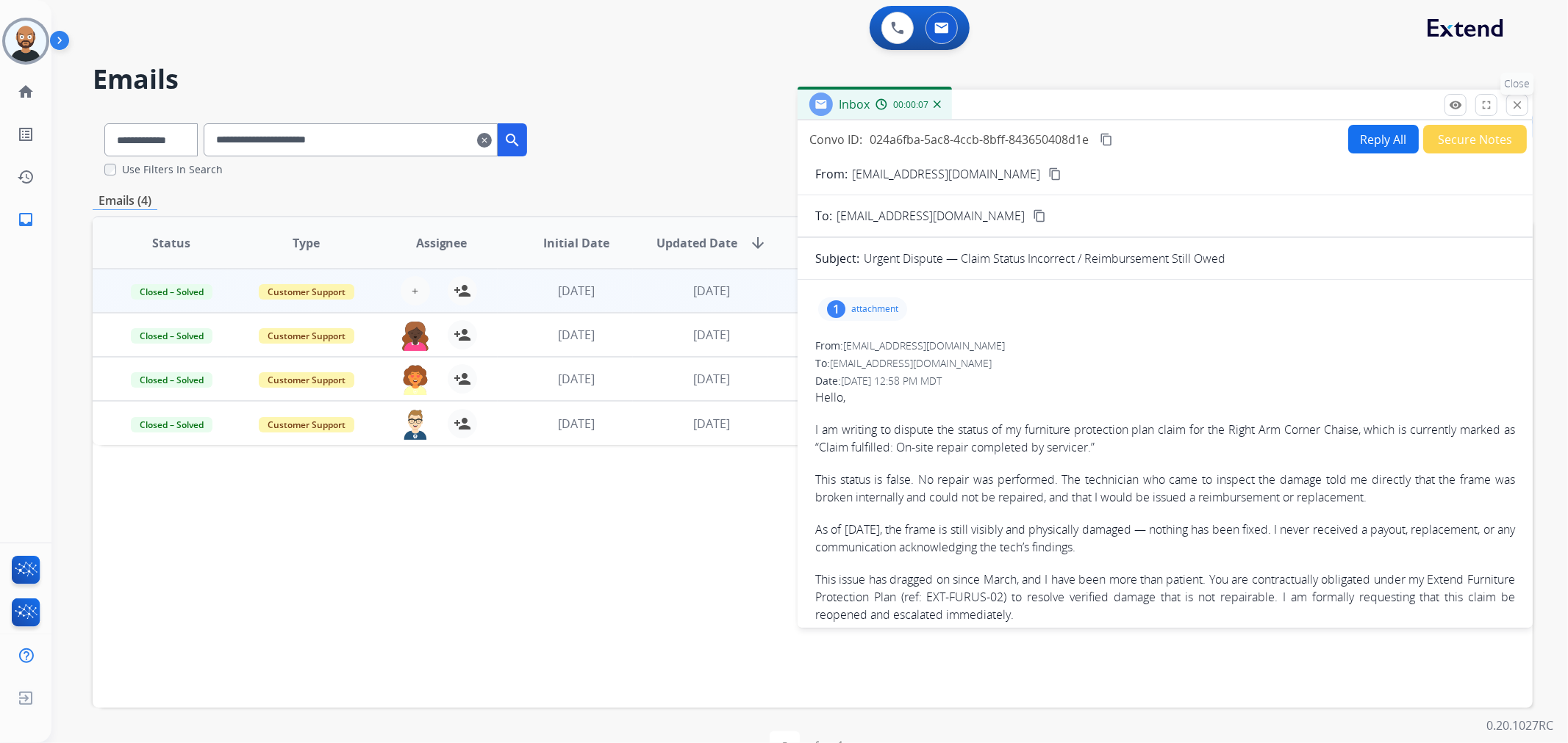
click at [1518, 103] on mat-icon "close" at bounding box center [1517, 105] width 13 height 13
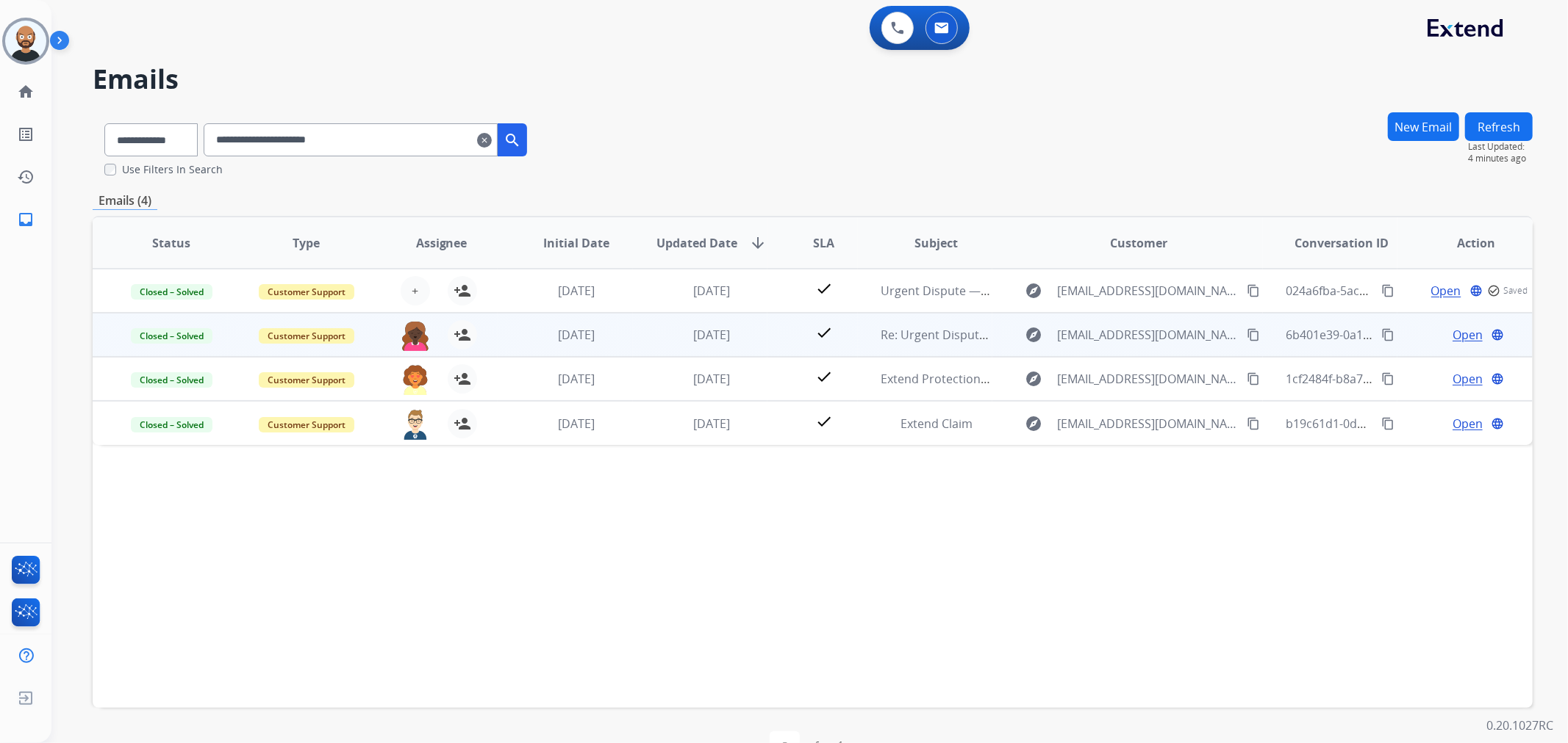
click at [1454, 336] on span "Open" at bounding box center [1467, 335] width 30 height 18
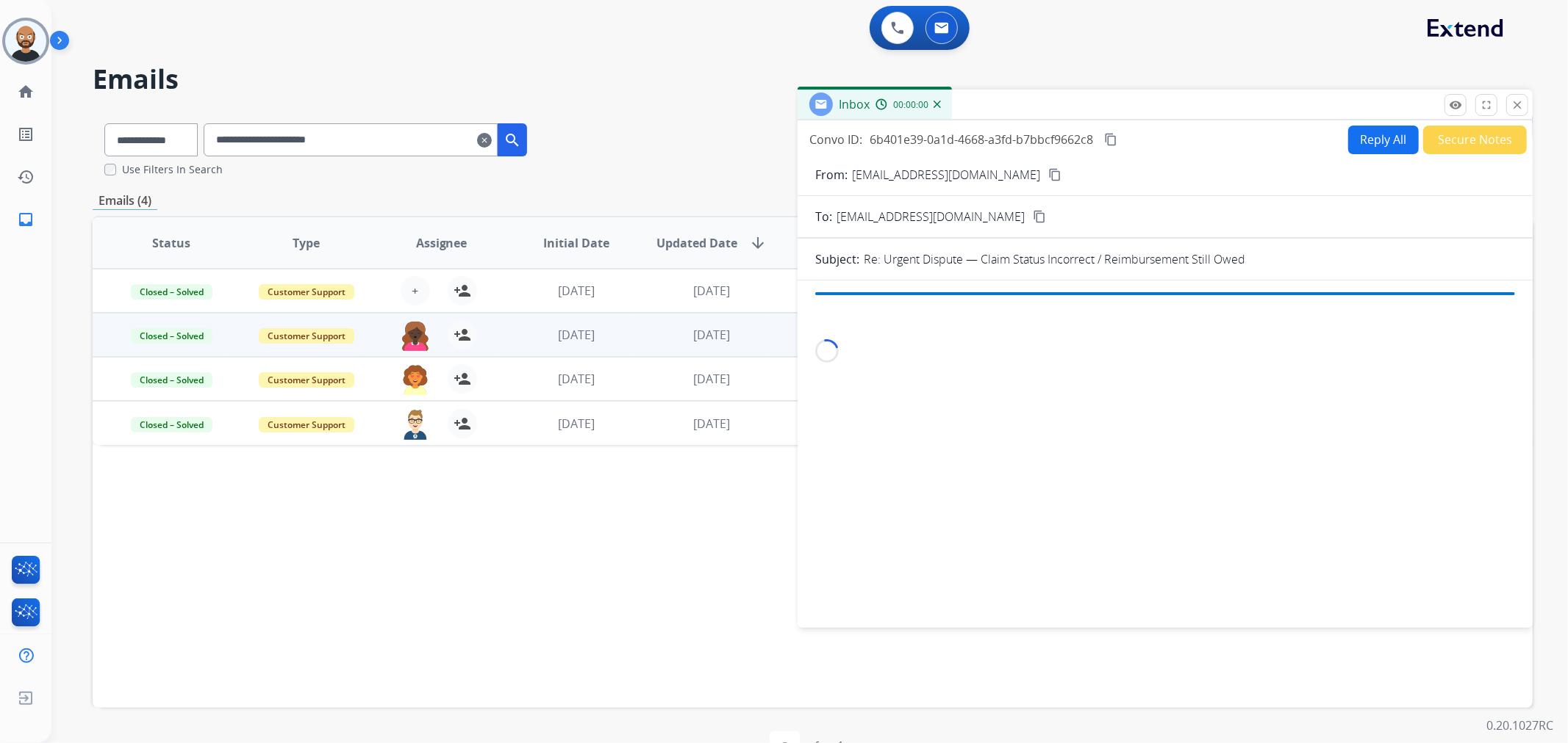
click at [1437, 141] on button "Secure Notes" at bounding box center [1475, 140] width 104 height 29
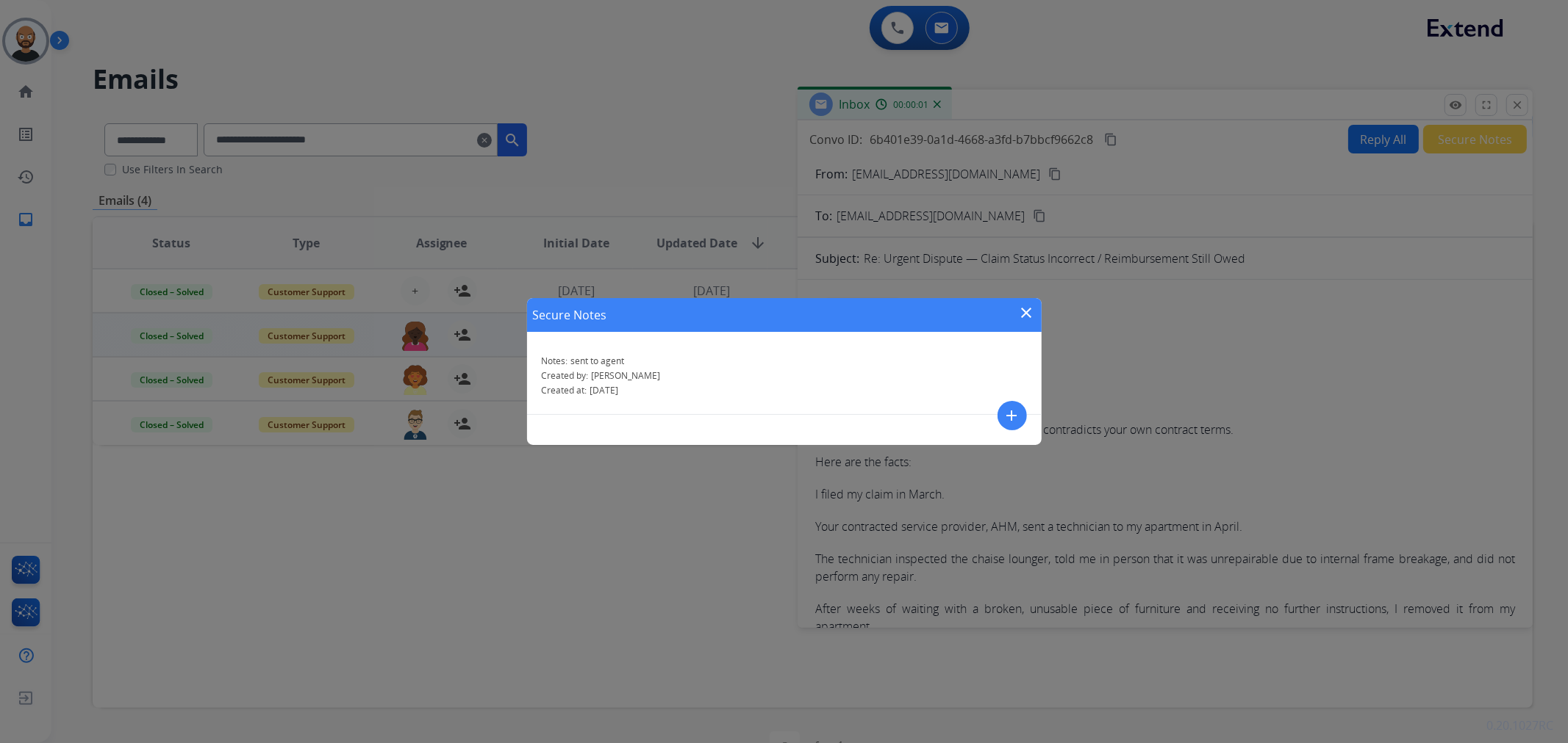
click at [1024, 305] on mat-icon "close" at bounding box center [1026, 312] width 18 height 18
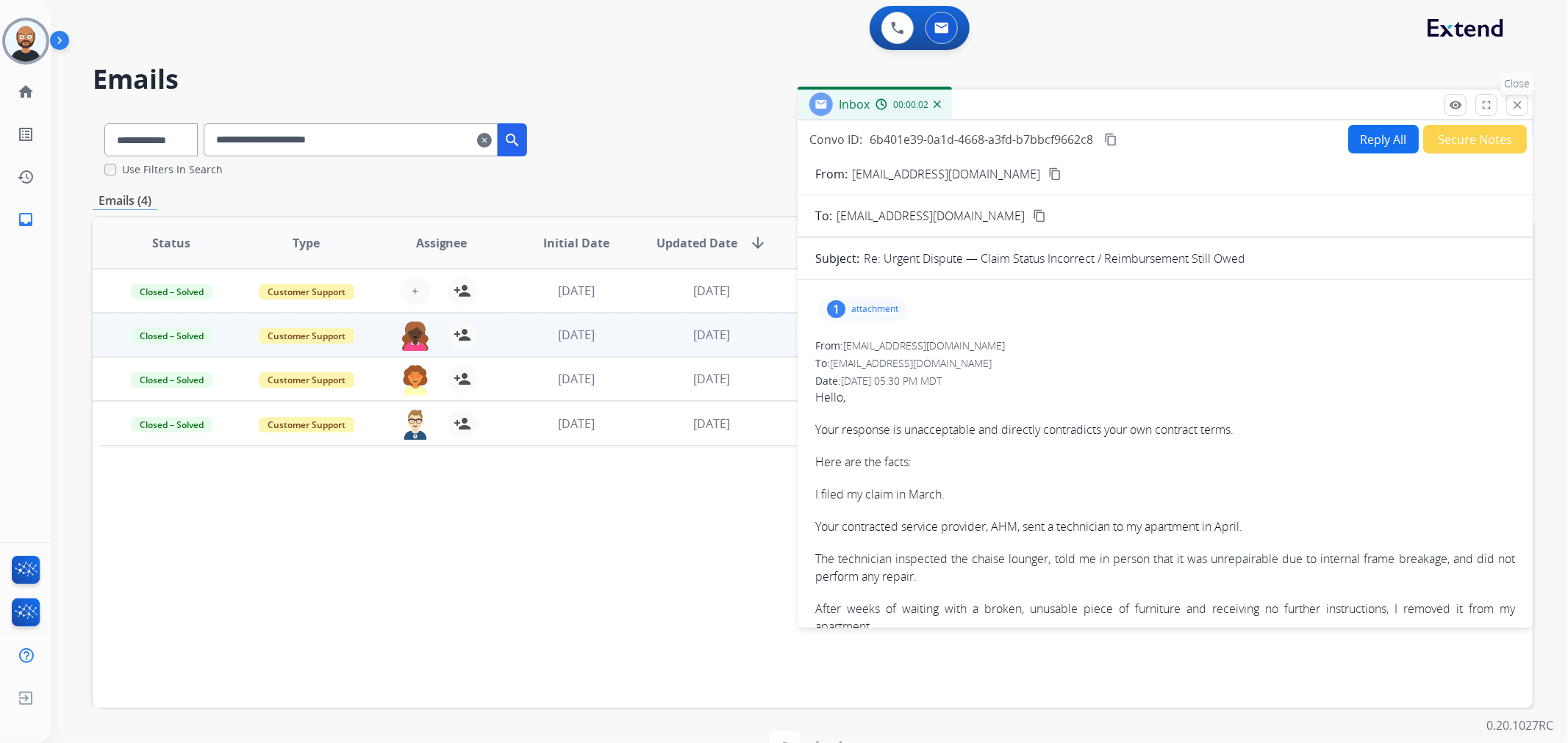
click at [1516, 100] on mat-icon "close" at bounding box center [1517, 105] width 13 height 13
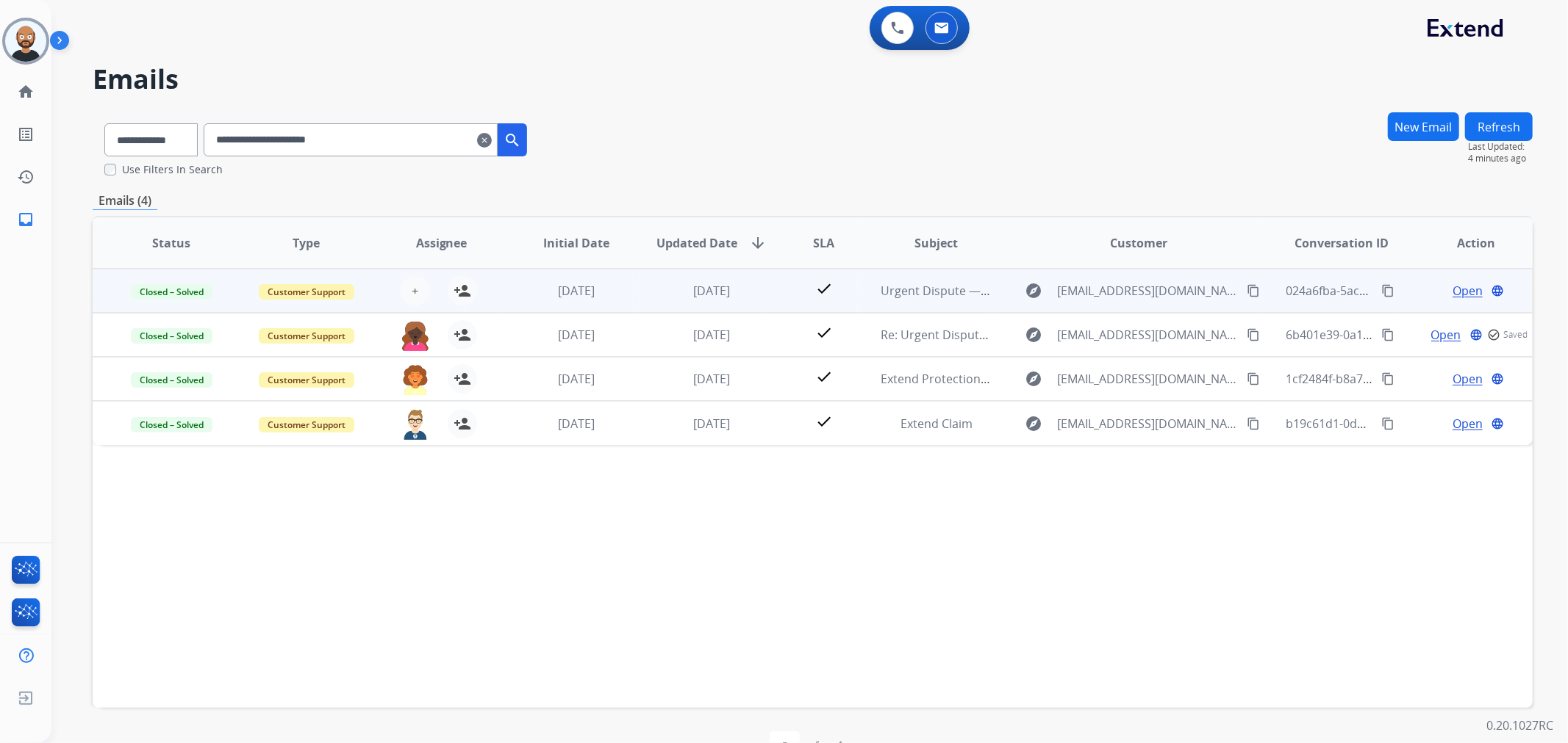
click at [1462, 289] on span "Open" at bounding box center [1467, 291] width 30 height 18
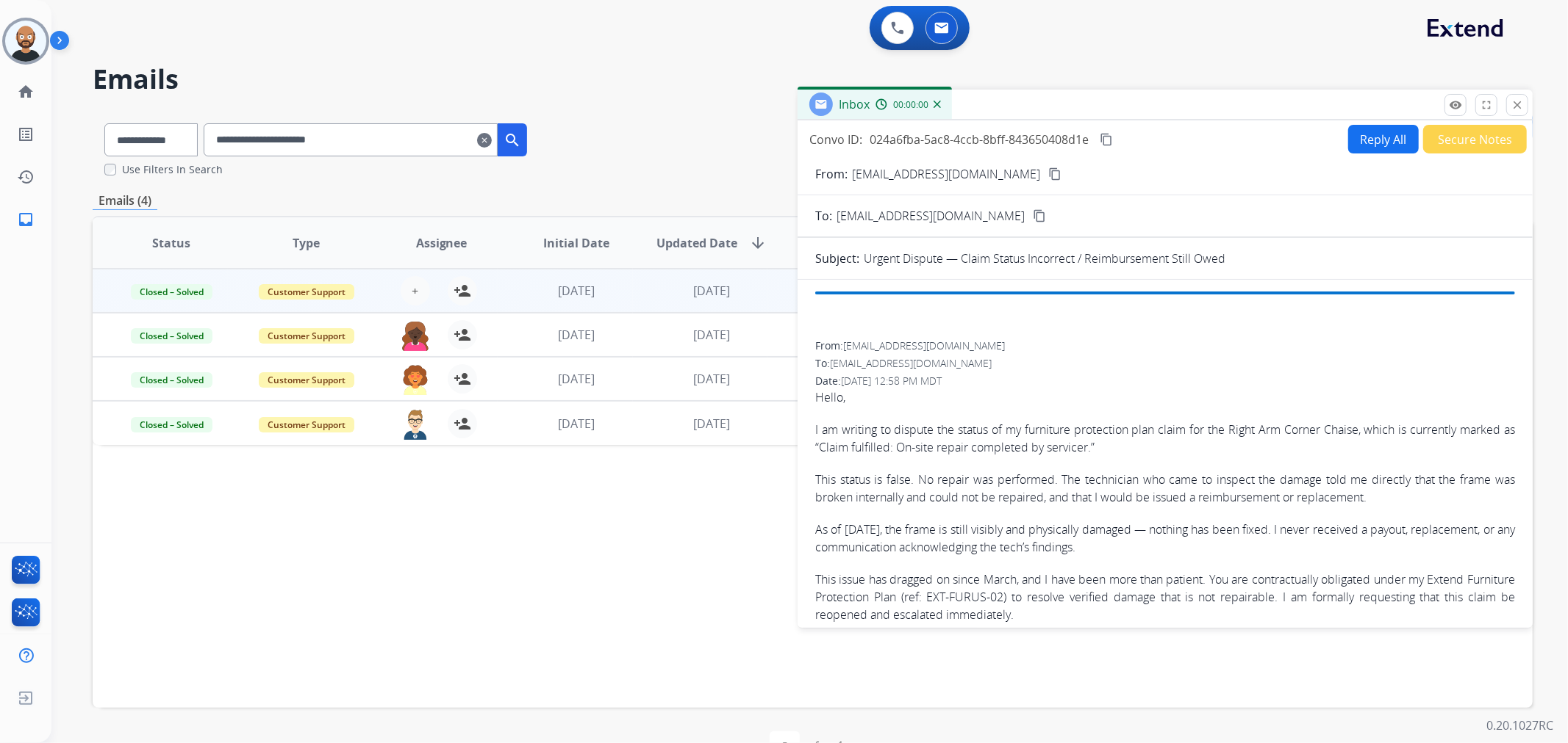
click at [1458, 147] on button "Secure Notes" at bounding box center [1475, 139] width 104 height 29
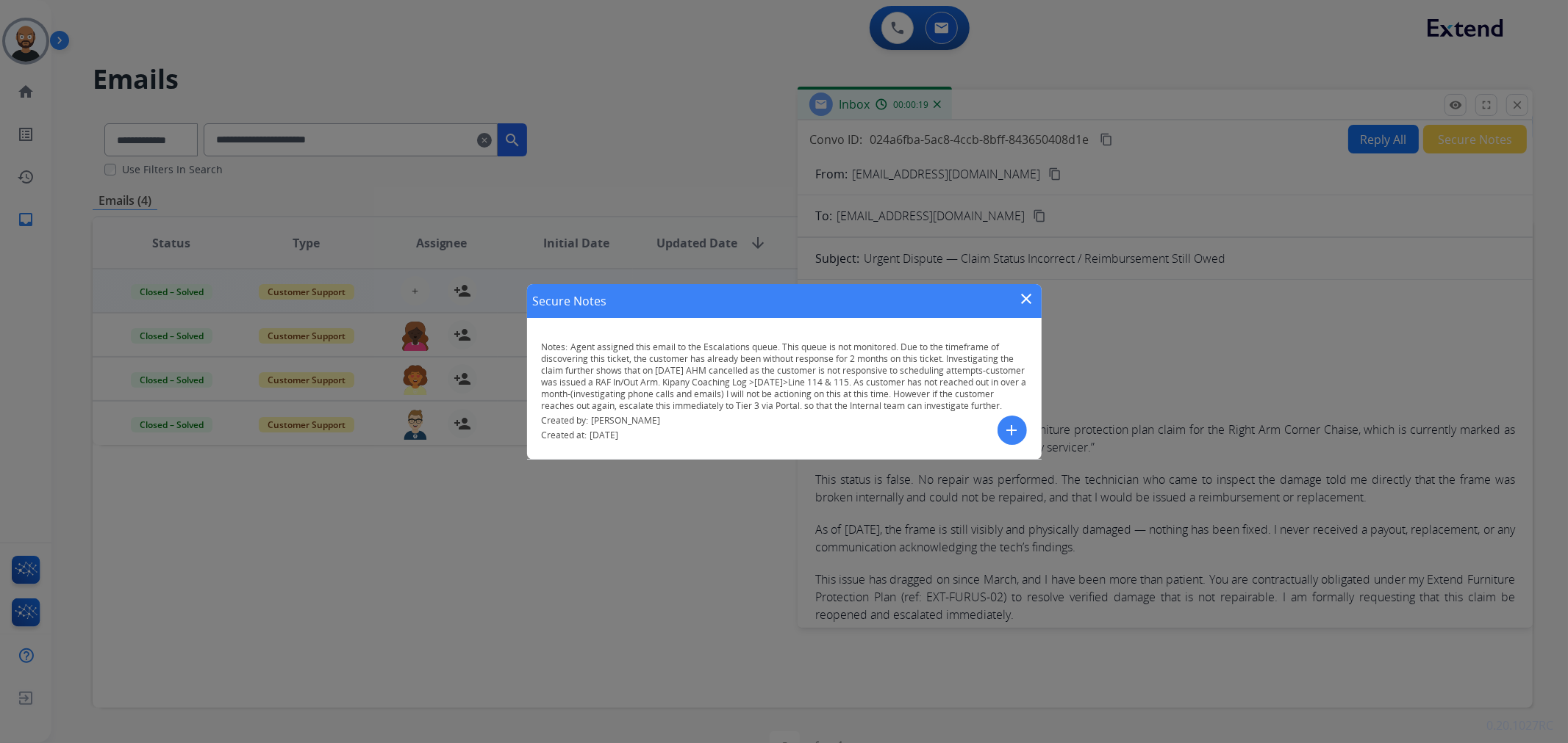
drag, startPoint x: 761, startPoint y: 392, endPoint x: 659, endPoint y: 417, distance: 105.0
click at [659, 412] on p "Notes: Agent assigned this email to the Escalations queue. This queue is not mo…" at bounding box center [784, 377] width 485 height 71
click at [1022, 291] on mat-icon "close" at bounding box center [1026, 298] width 18 height 18
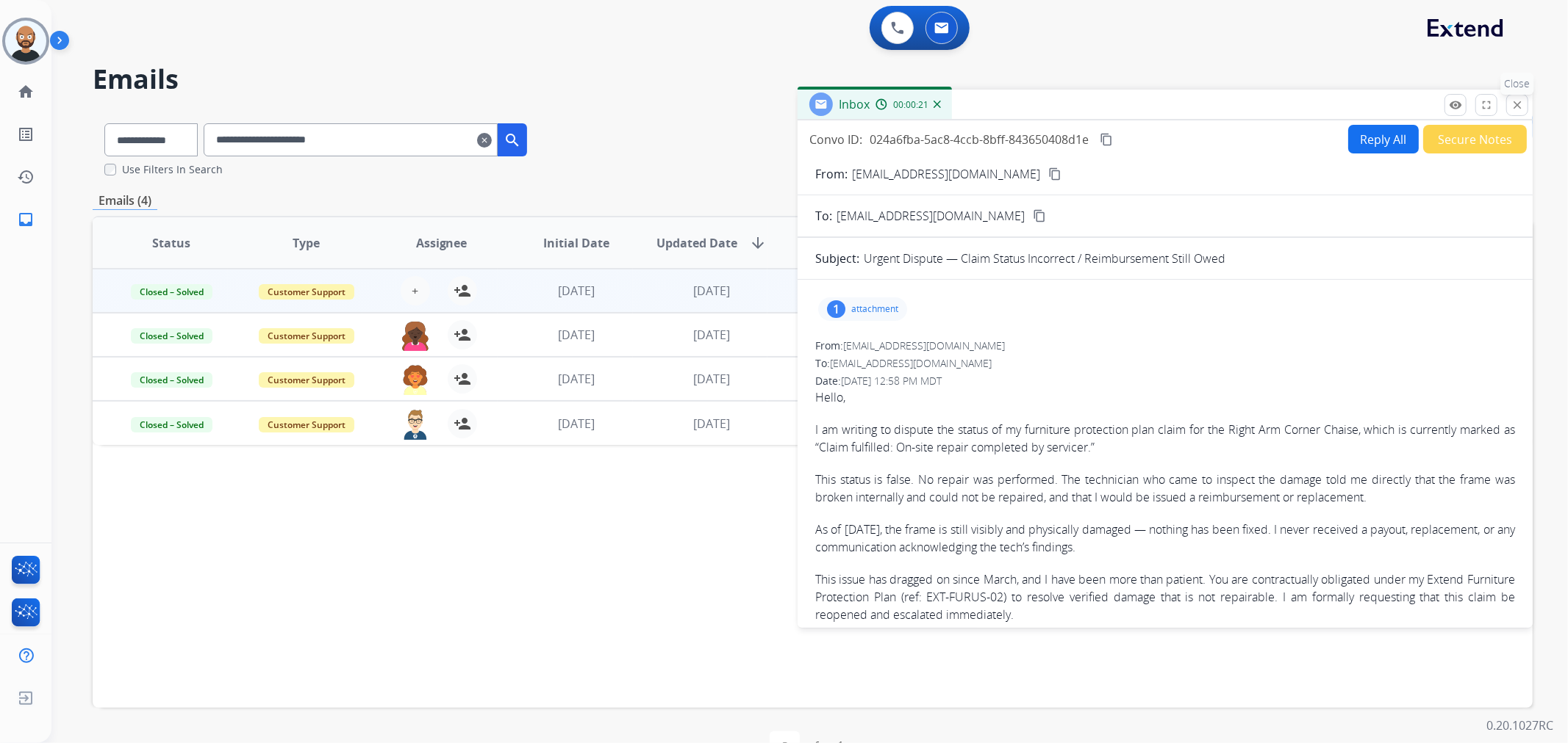
click at [1513, 99] on mat-icon "close" at bounding box center [1517, 105] width 13 height 13
